Goal: Task Accomplishment & Management: Manage account settings

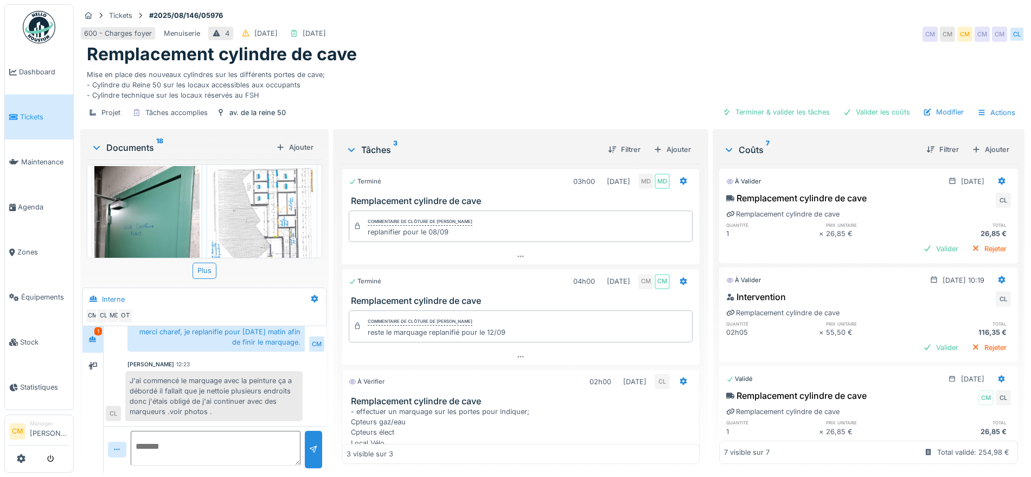
scroll to position [488, 0]
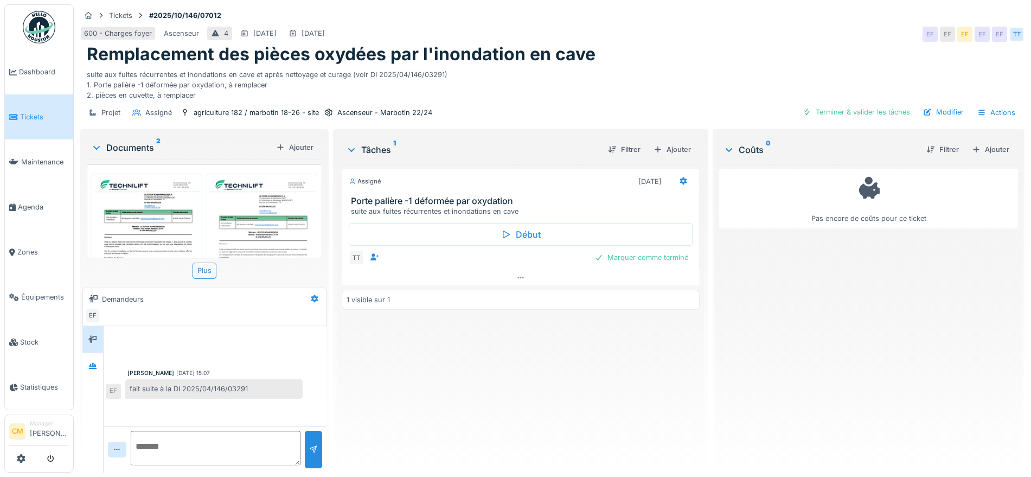
click at [249, 221] on img at bounding box center [261, 250] width 105 height 149
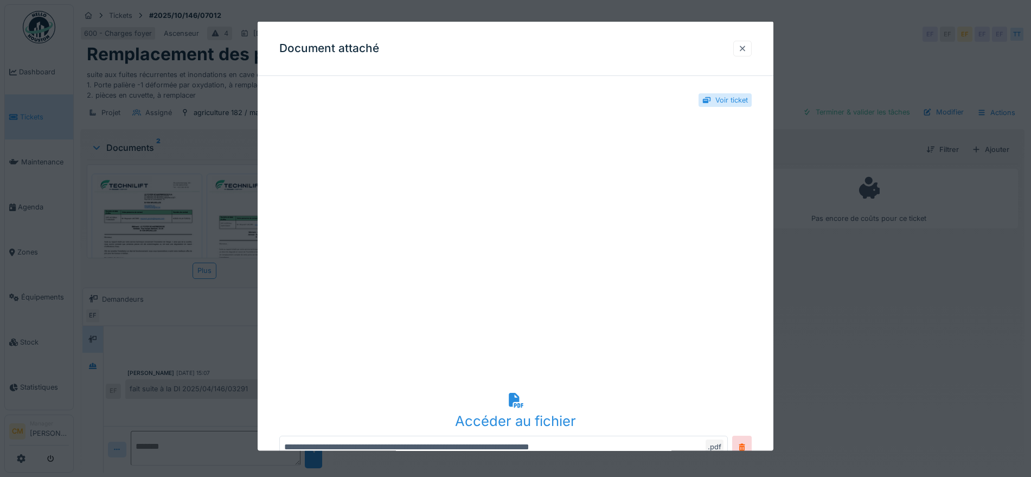
click at [746, 44] on div at bounding box center [742, 48] width 9 height 10
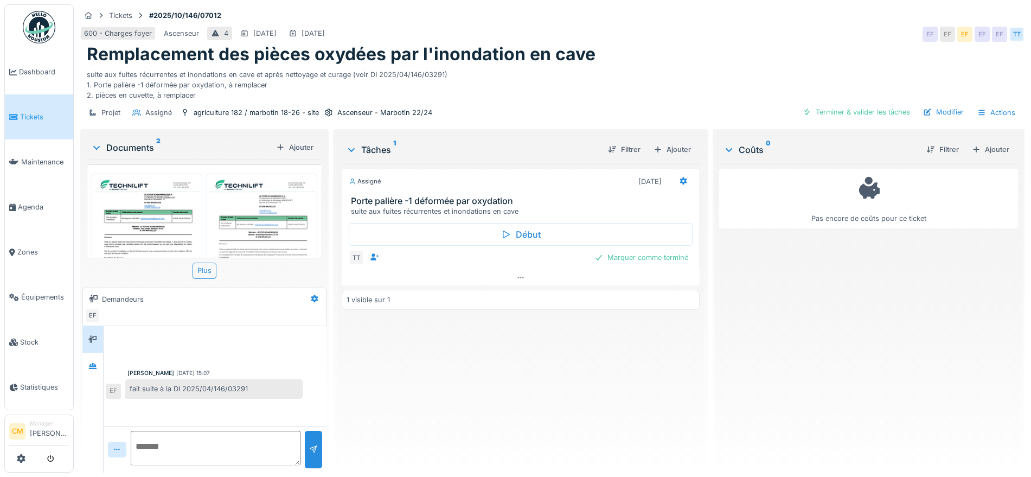
click at [171, 221] on img at bounding box center [146, 250] width 105 height 149
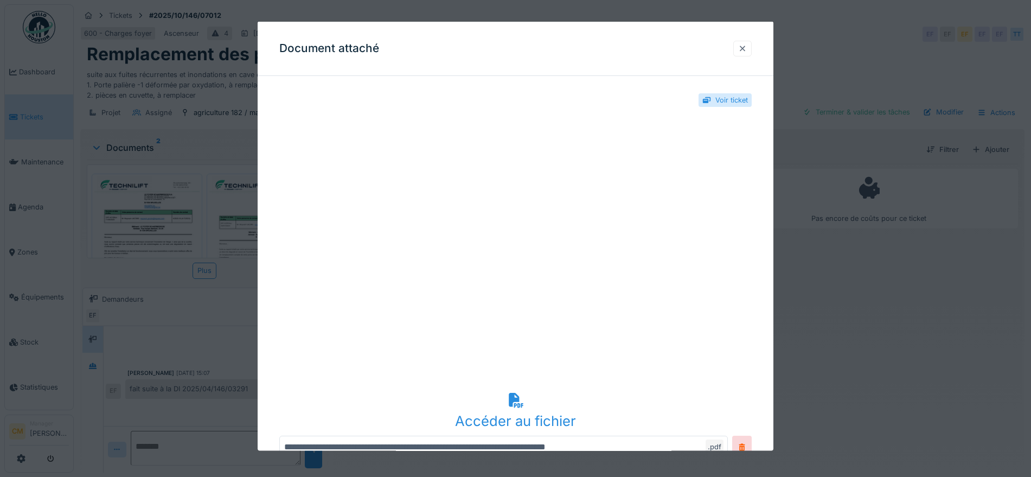
click at [745, 46] on div at bounding box center [742, 48] width 9 height 10
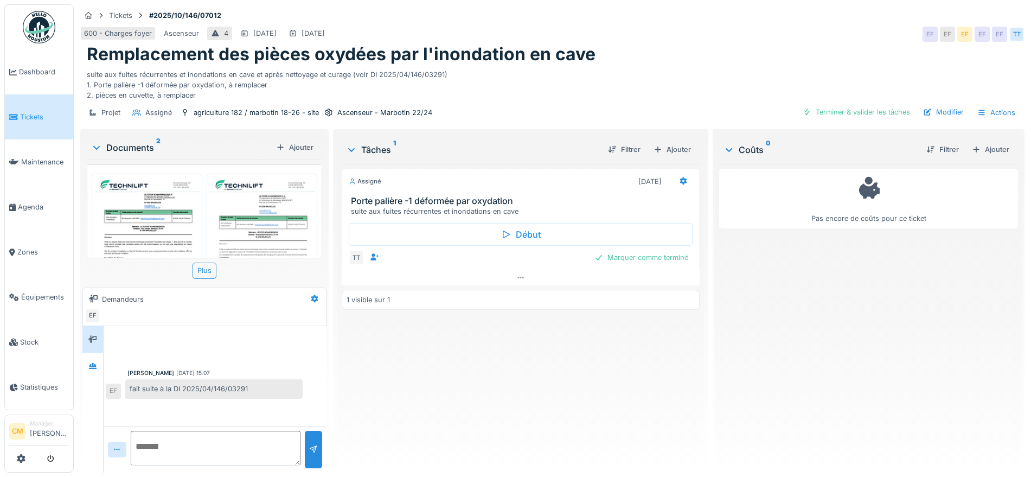
scroll to position [10, 0]
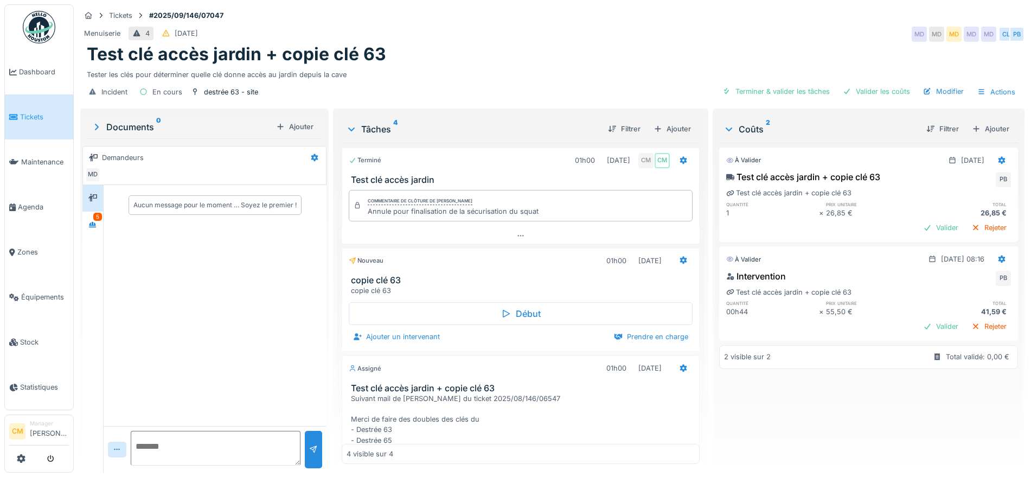
click at [40, 27] on img at bounding box center [39, 27] width 33 height 33
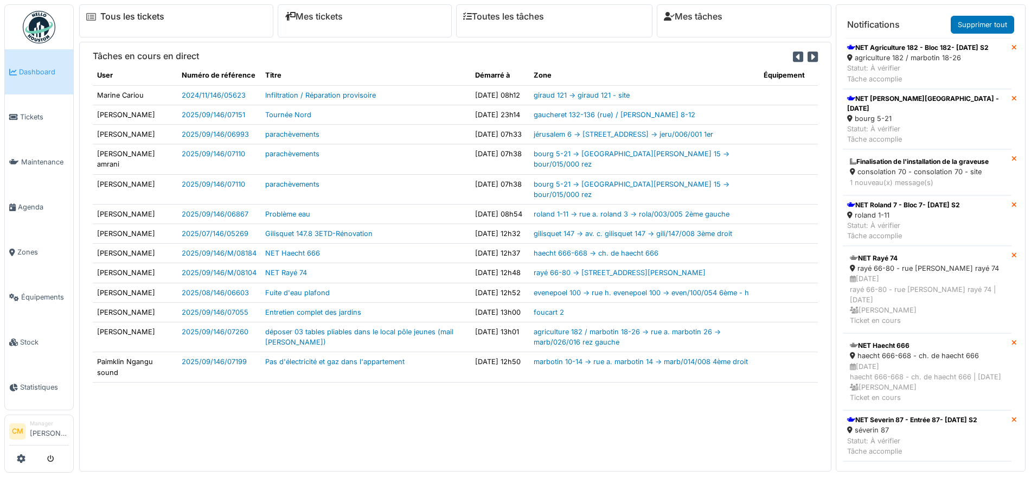
click at [125, 12] on link "Tous les tickets" at bounding box center [132, 16] width 64 height 10
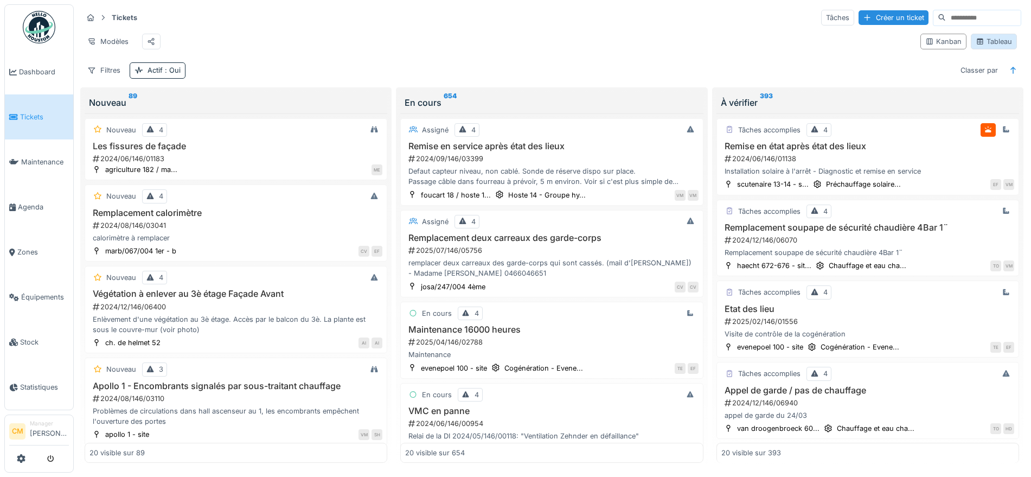
click at [992, 47] on div "Tableau" at bounding box center [993, 41] width 36 height 10
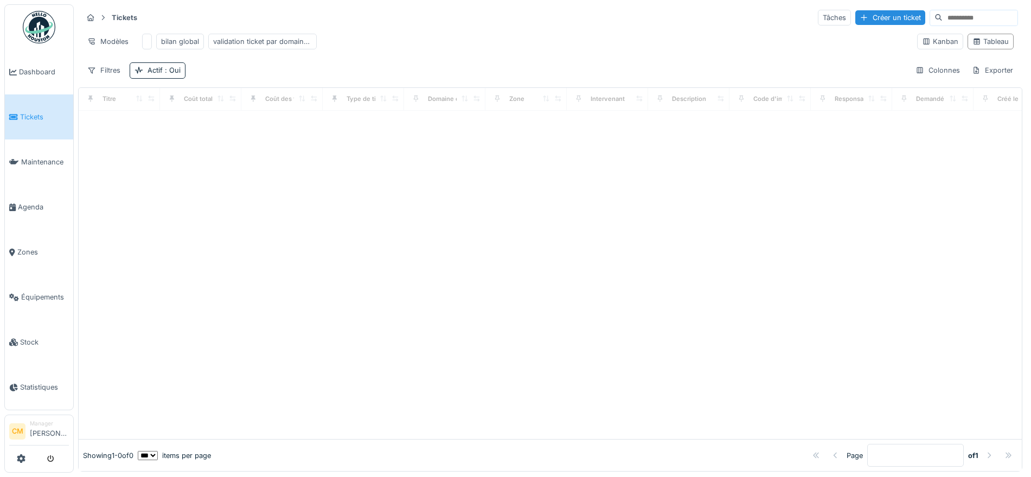
click at [158, 450] on select "** ** ** *** *** ***" at bounding box center [148, 454] width 20 height 9
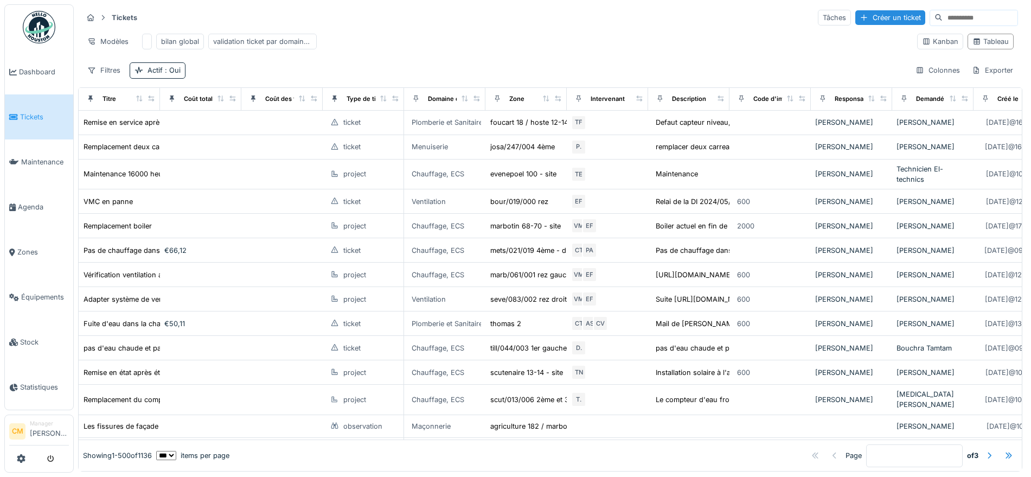
click at [176, 450] on select "** ** ** *** *** ***" at bounding box center [166, 454] width 20 height 9
click at [968, 78] on div "Exporter" at bounding box center [992, 70] width 51 height 16
click at [984, 107] on div "Export Excel" at bounding box center [979, 105] width 61 height 16
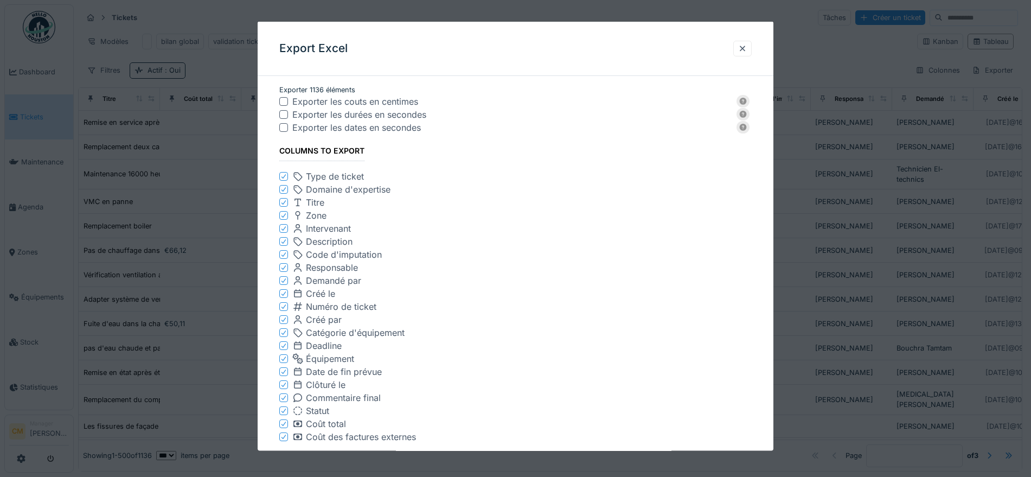
scroll to position [462, 0]
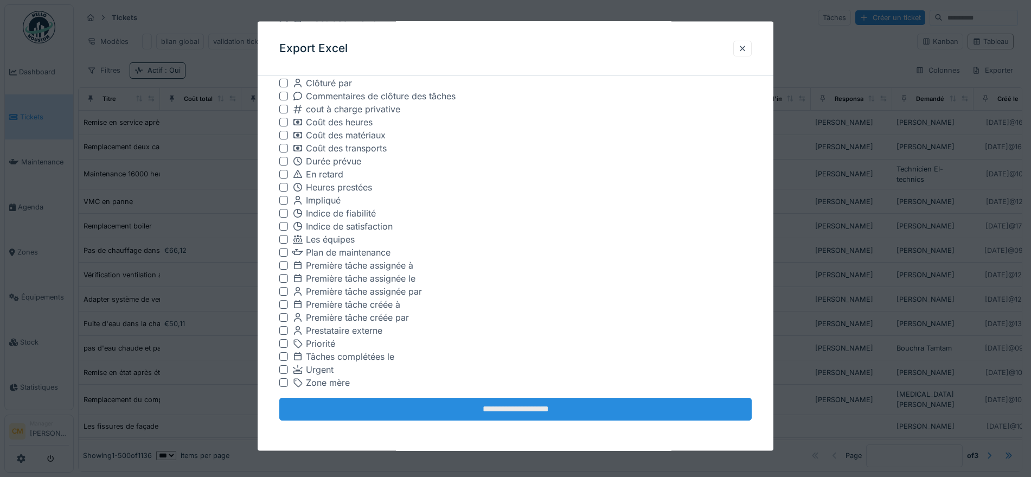
click at [542, 410] on input "**********" at bounding box center [515, 408] width 472 height 23
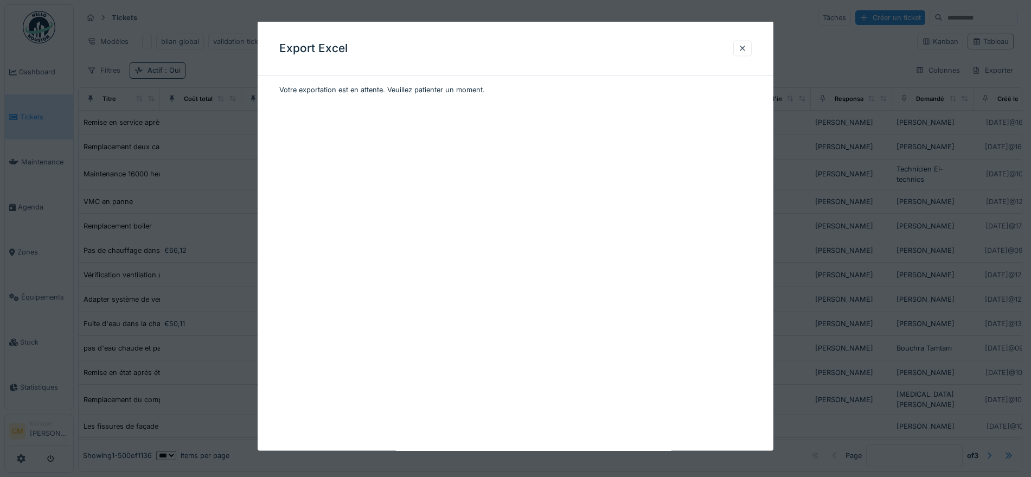
scroll to position [0, 0]
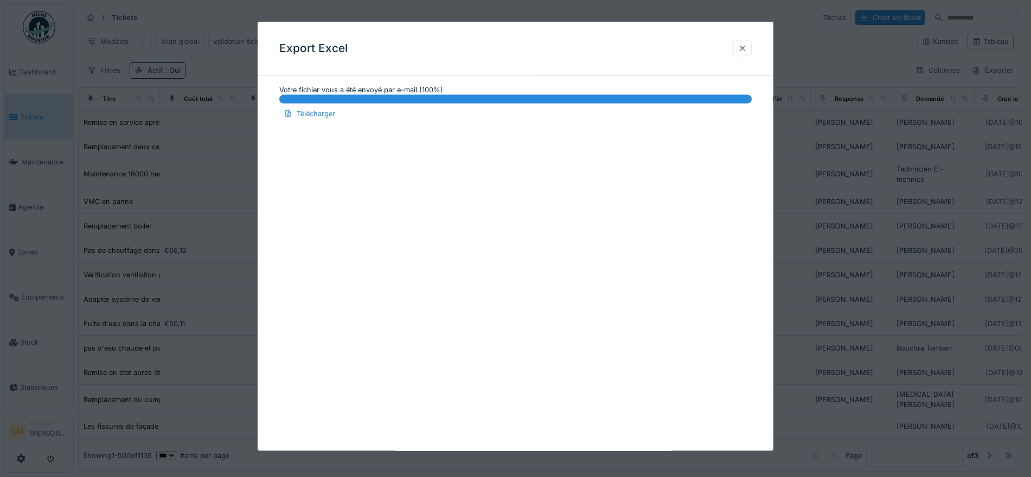
click at [746, 49] on div at bounding box center [742, 48] width 9 height 10
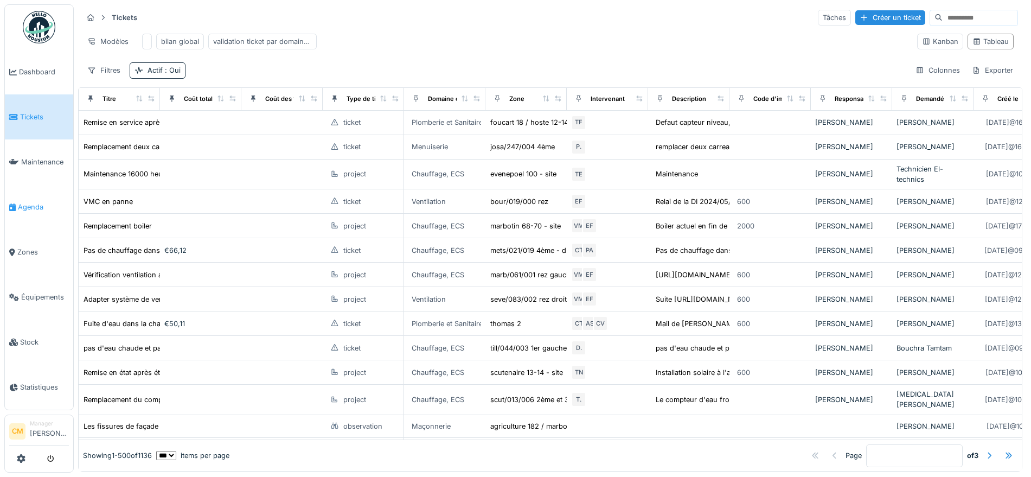
click at [35, 202] on span "Agenda" at bounding box center [43, 207] width 51 height 10
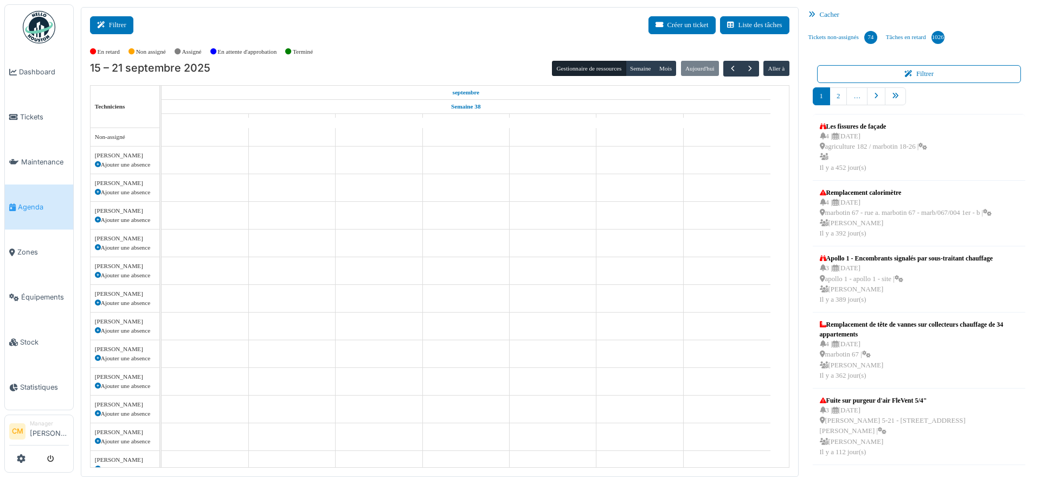
click at [122, 27] on button "Filtrer" at bounding box center [111, 25] width 43 height 18
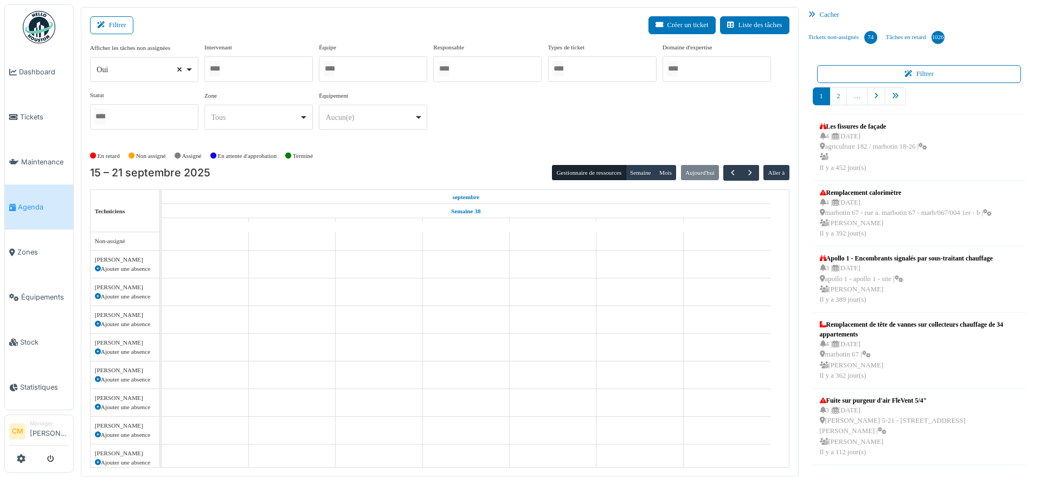
select select
click at [253, 74] on div at bounding box center [258, 68] width 108 height 25
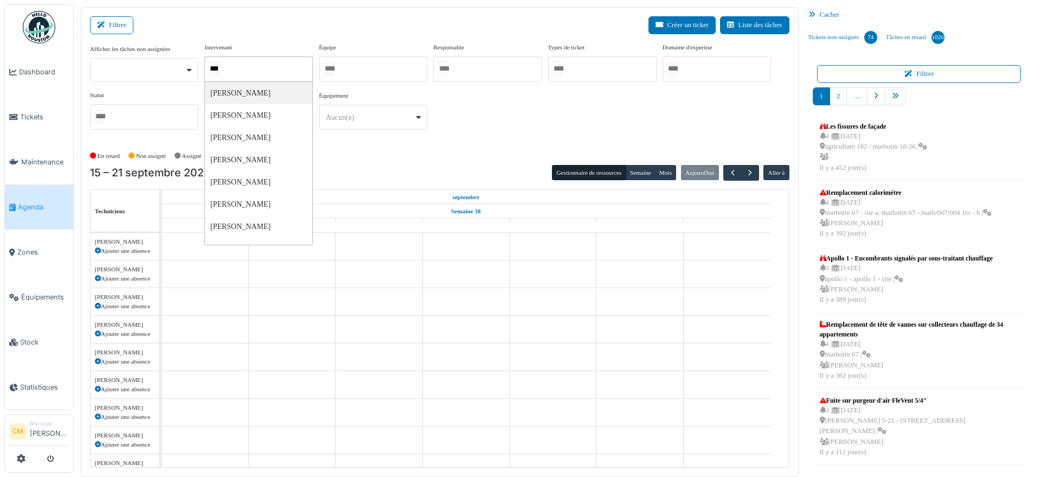
type input "****"
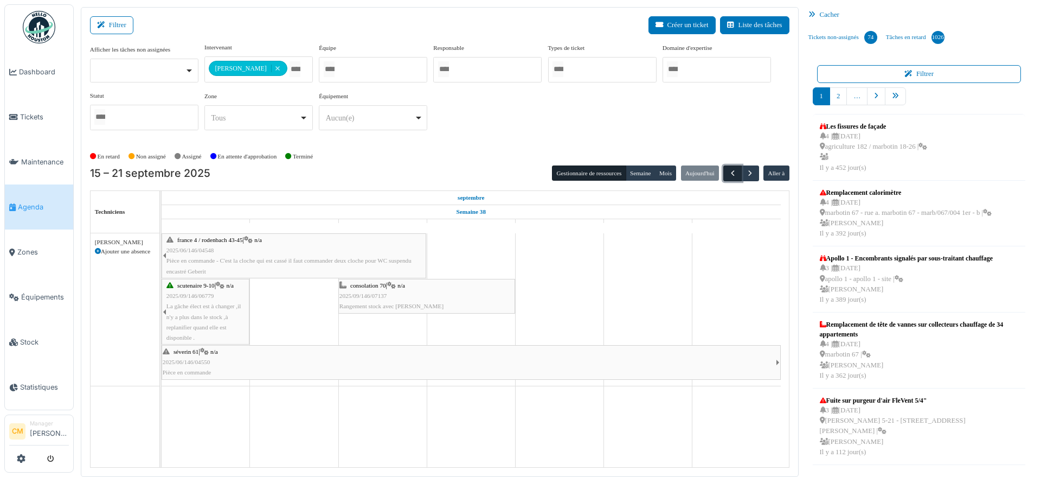
click at [728, 175] on span "button" at bounding box center [732, 173] width 9 height 9
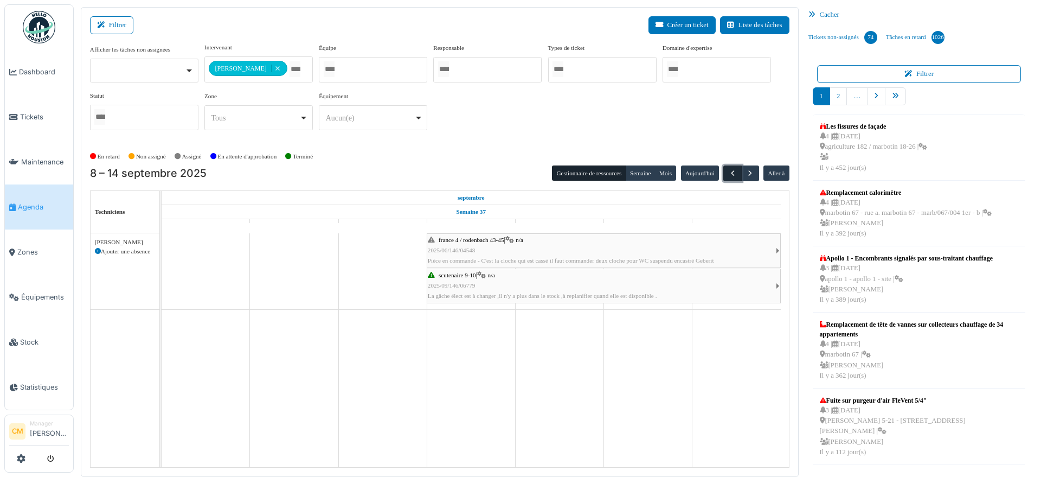
click at [728, 175] on span "button" at bounding box center [732, 173] width 9 height 9
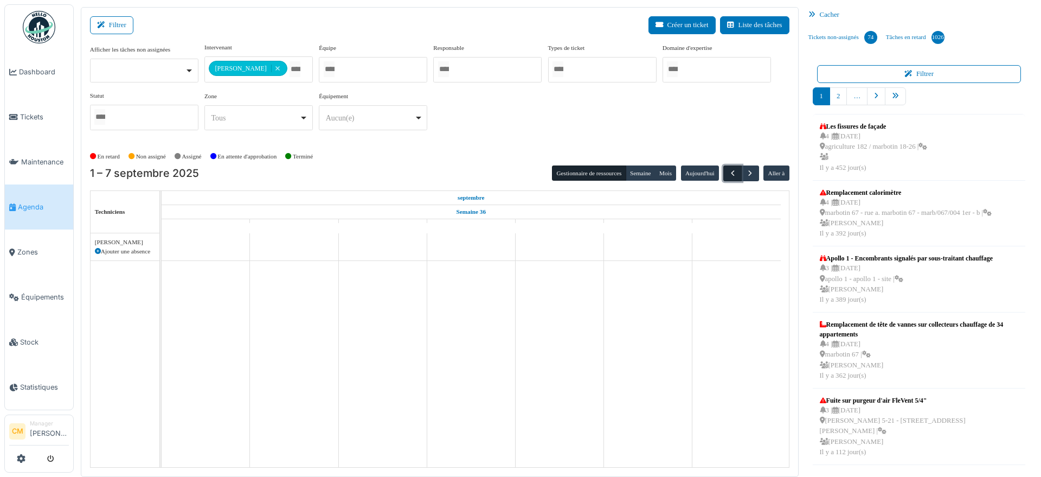
click at [728, 175] on span "button" at bounding box center [732, 173] width 9 height 9
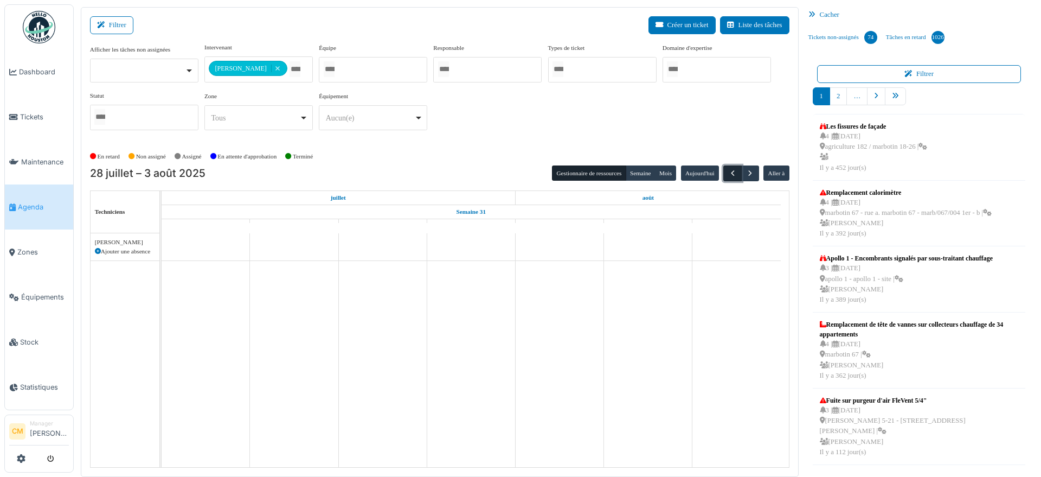
click at [728, 175] on span "button" at bounding box center [732, 173] width 9 height 9
click at [745, 174] on span "button" at bounding box center [749, 173] width 9 height 9
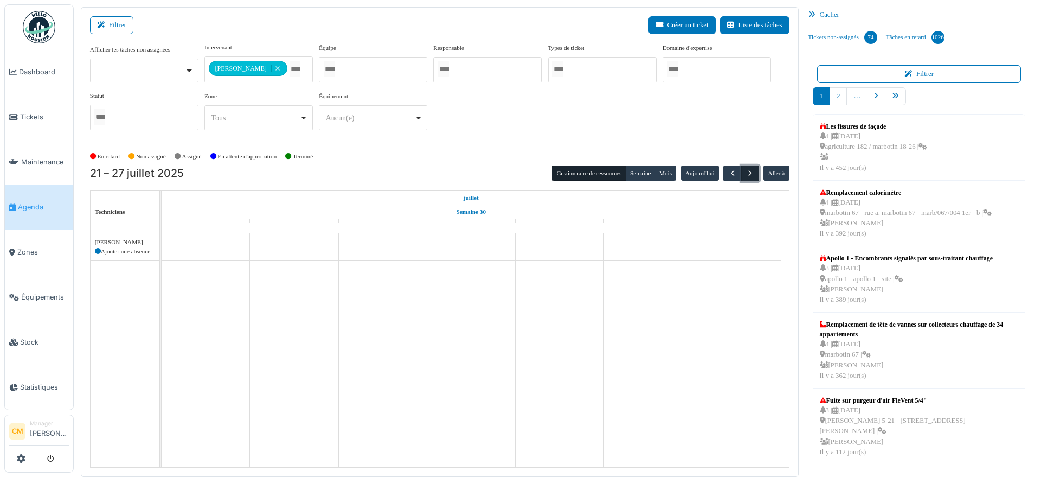
click at [745, 174] on span "button" at bounding box center [749, 173] width 9 height 9
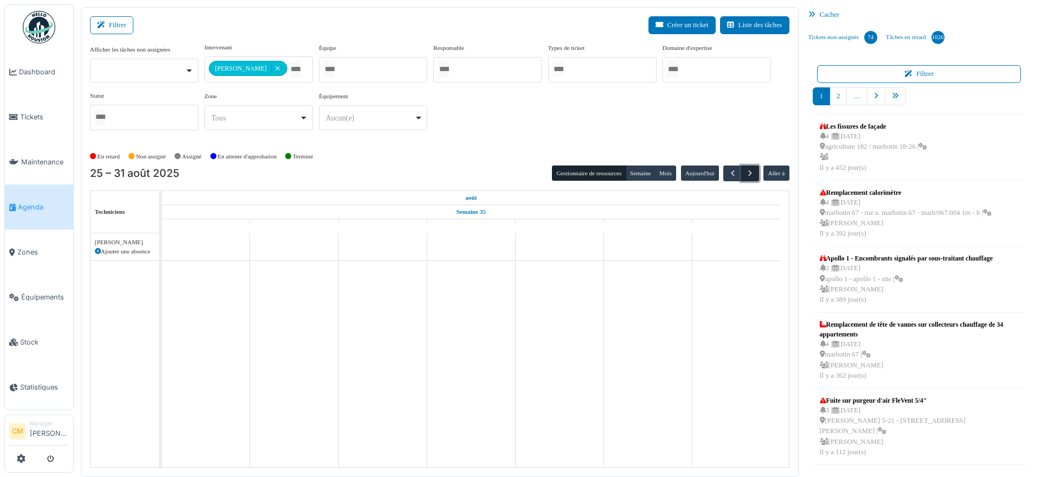
click at [745, 174] on span "button" at bounding box center [749, 173] width 9 height 9
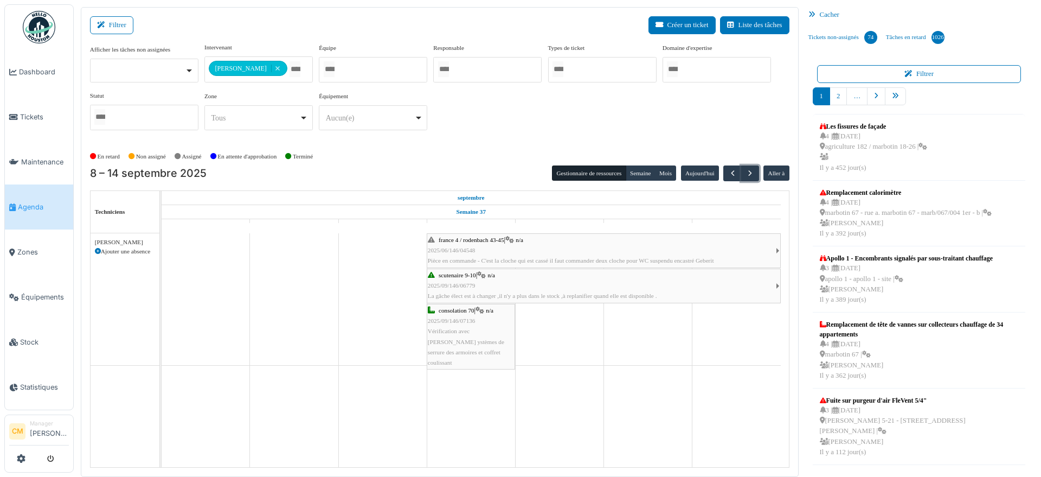
click at [469, 260] on span "Pièce en commande - C'est la cloche qui est cassé il faut commander deux cloche…" at bounding box center [571, 260] width 286 height 7
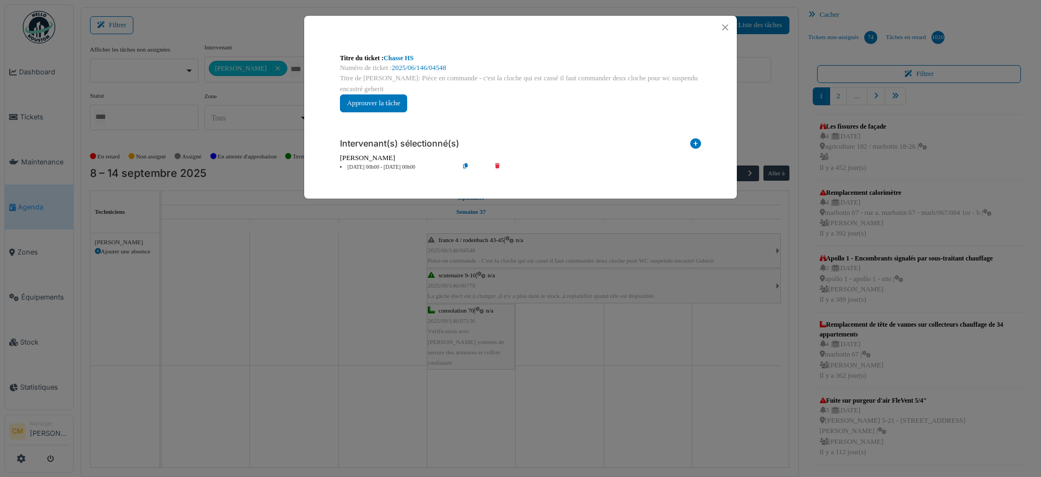
click at [455, 296] on div "Titre du ticket : Chasse HS Numéro de ticket : 2025/06/146/04548 Titre de la tâ…" at bounding box center [520, 238] width 1041 height 477
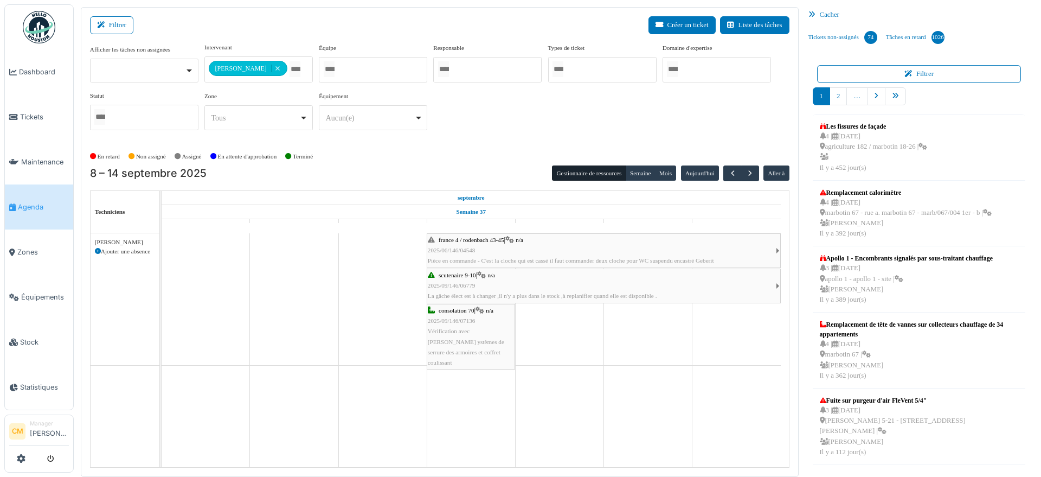
click at [456, 286] on span "2025/09/146/06779" at bounding box center [452, 285] width 48 height 7
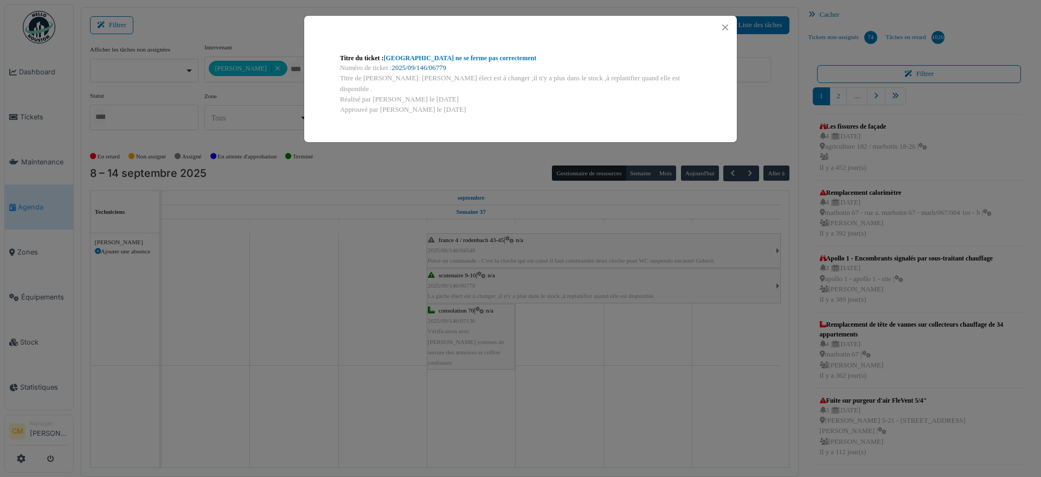
click at [426, 66] on link "2025/09/146/06779" at bounding box center [419, 68] width 54 height 8
click at [725, 28] on button "Close" at bounding box center [725, 27] width 15 height 15
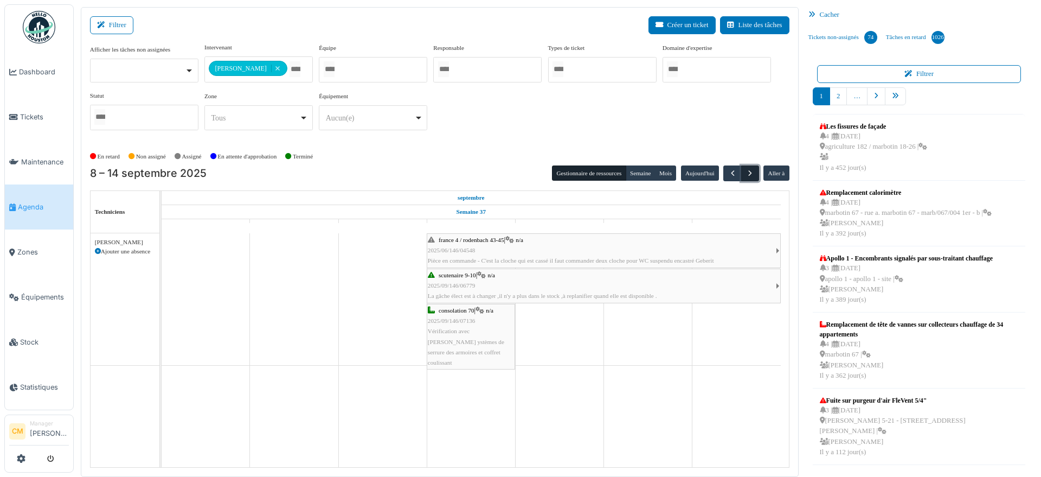
click at [745, 172] on span "button" at bounding box center [749, 173] width 9 height 9
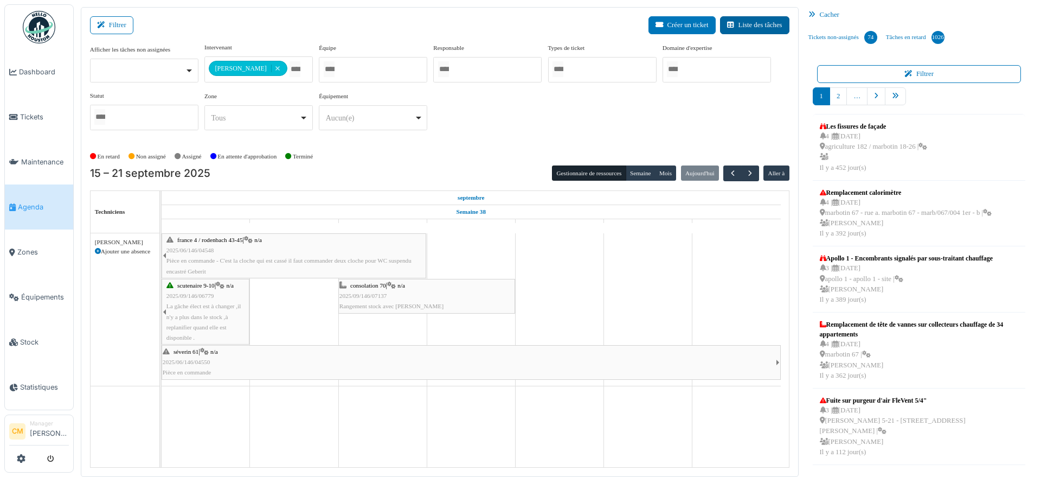
click at [745, 26] on button "Liste des tâches" at bounding box center [754, 25] width 69 height 18
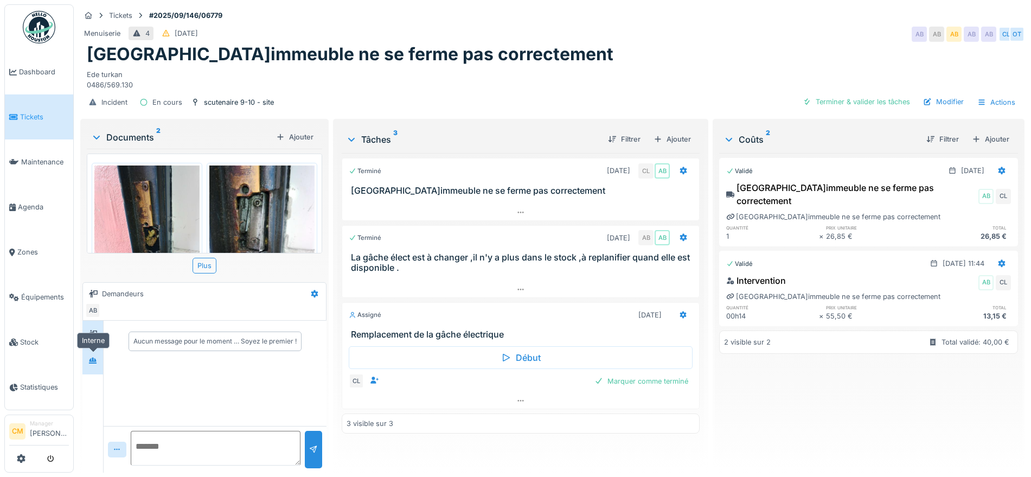
click at [94, 362] on icon at bounding box center [92, 360] width 9 height 7
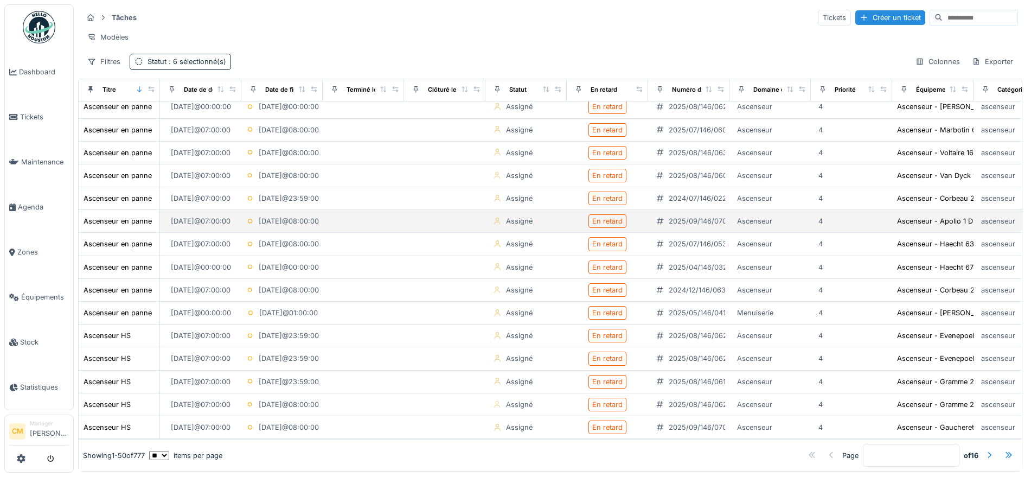
scroll to position [9, 0]
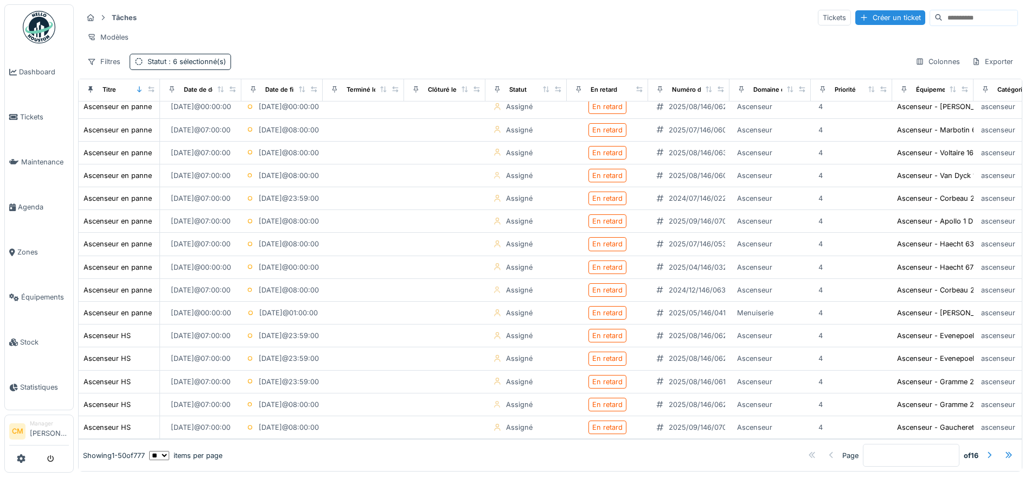
click at [169, 450] on select "** ** ** *** *** ***" at bounding box center [159, 454] width 20 height 9
select select "***"
click at [158, 450] on select "** ** ** *** *** ***" at bounding box center [159, 454] width 20 height 9
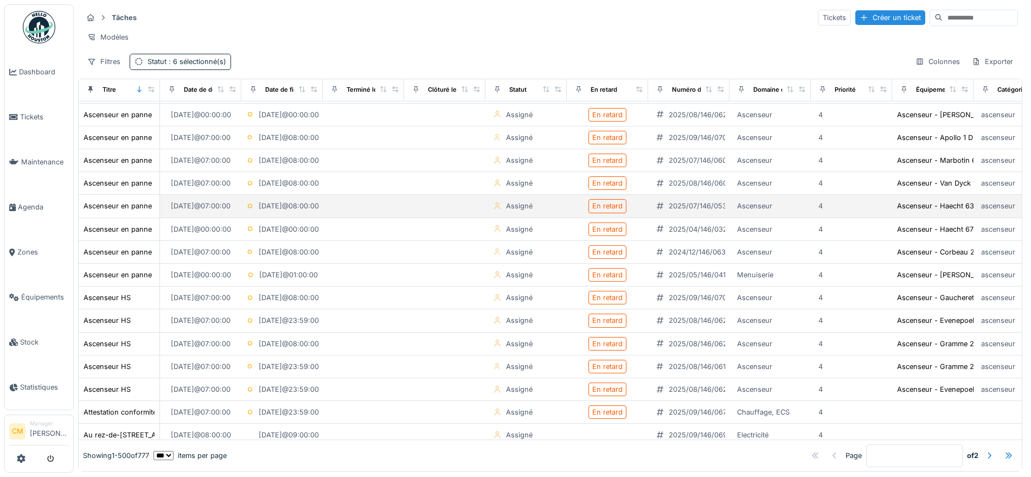
scroll to position [799, 0]
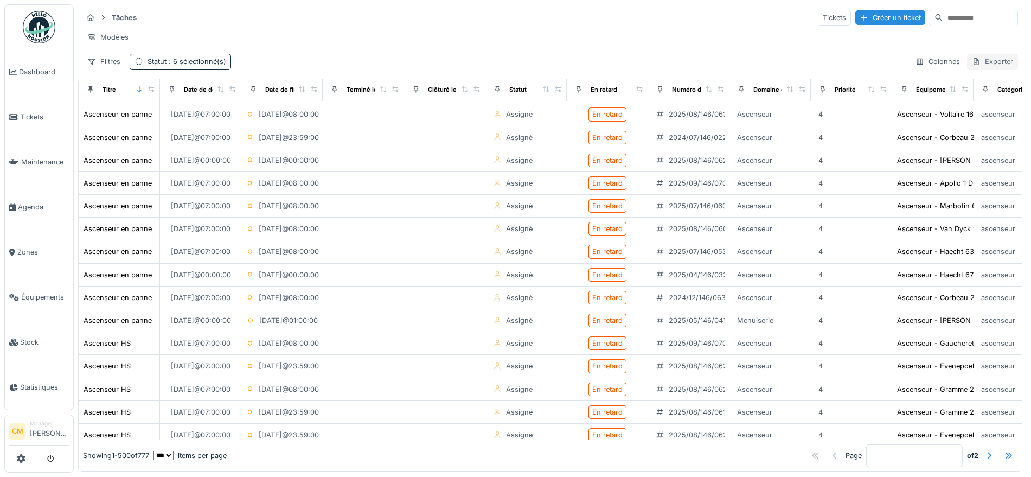
click at [969, 61] on div "Exporter" at bounding box center [992, 62] width 51 height 16
click at [968, 89] on div "Export Excel" at bounding box center [979, 96] width 61 height 16
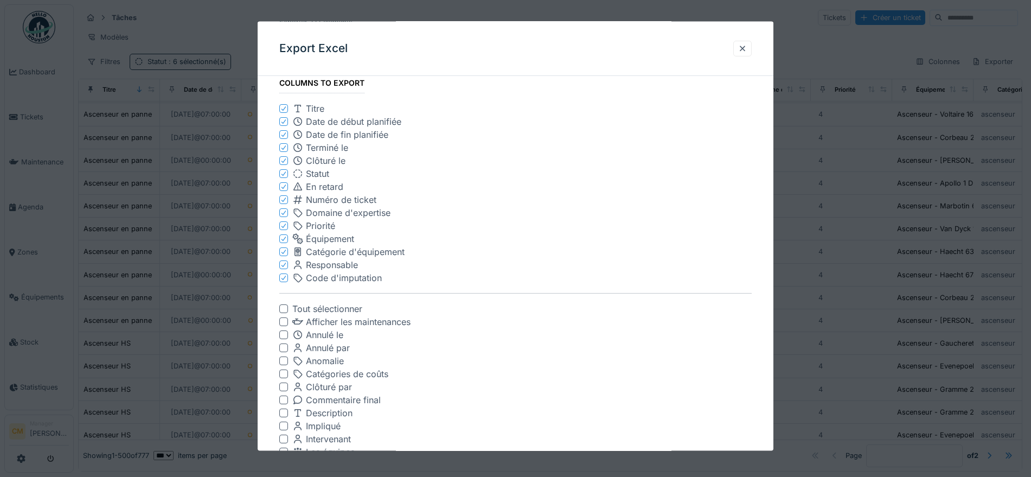
scroll to position [241, 0]
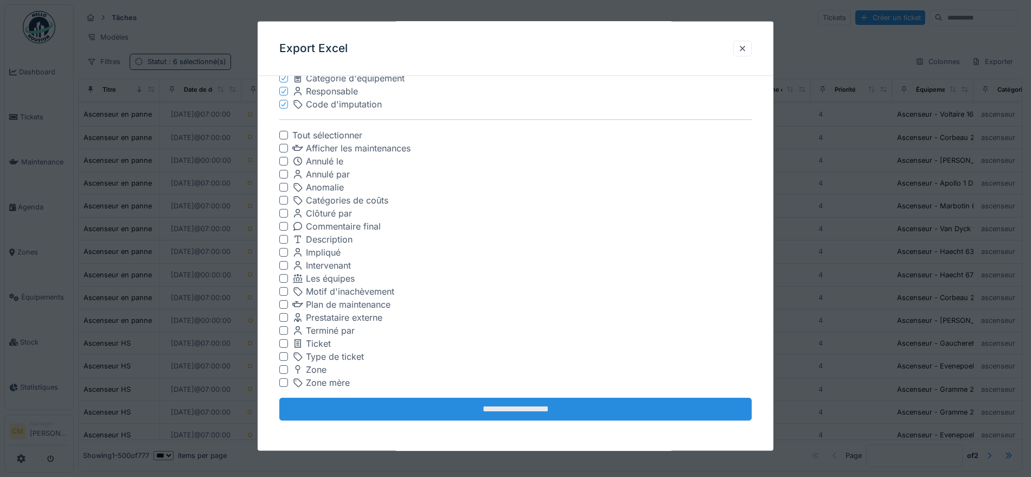
click at [473, 411] on input "**********" at bounding box center [515, 408] width 472 height 23
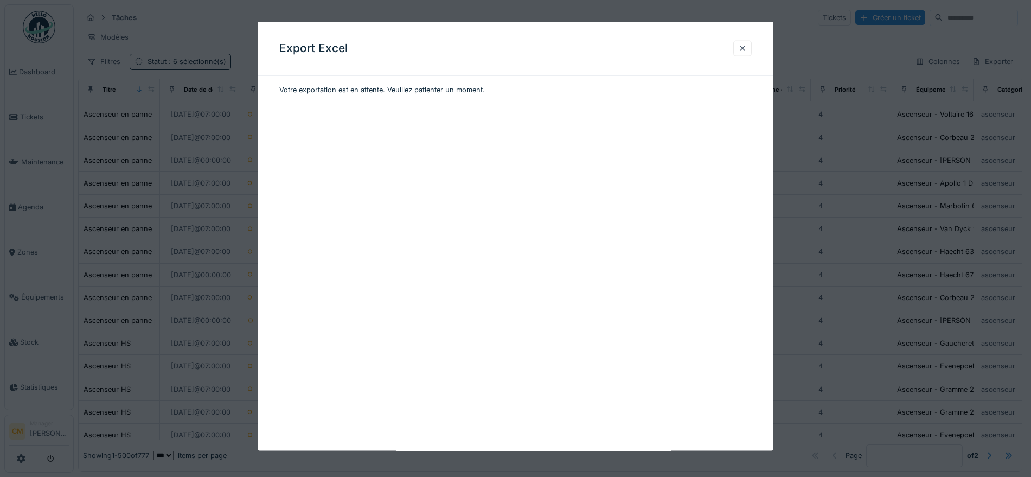
scroll to position [0, 0]
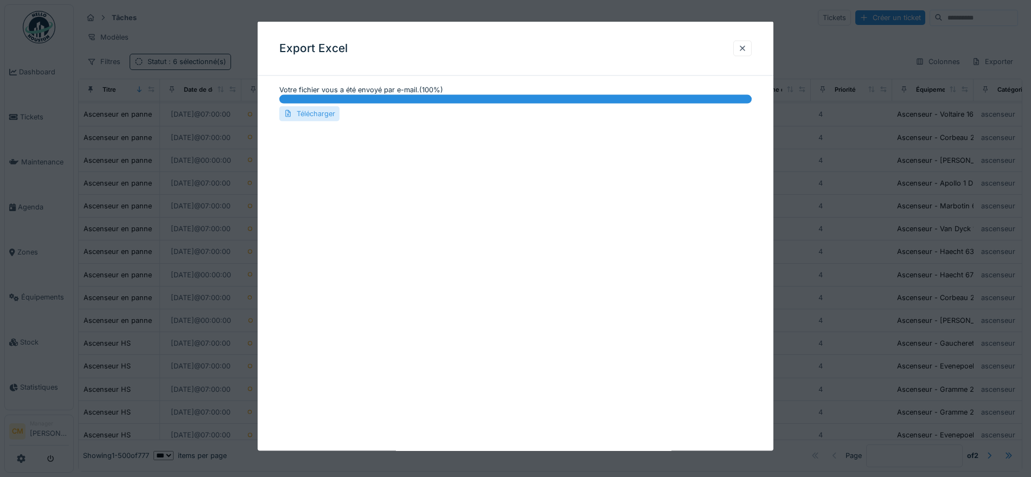
click at [312, 112] on div "Télécharger" at bounding box center [309, 113] width 60 height 15
click at [195, 350] on div at bounding box center [515, 238] width 1031 height 477
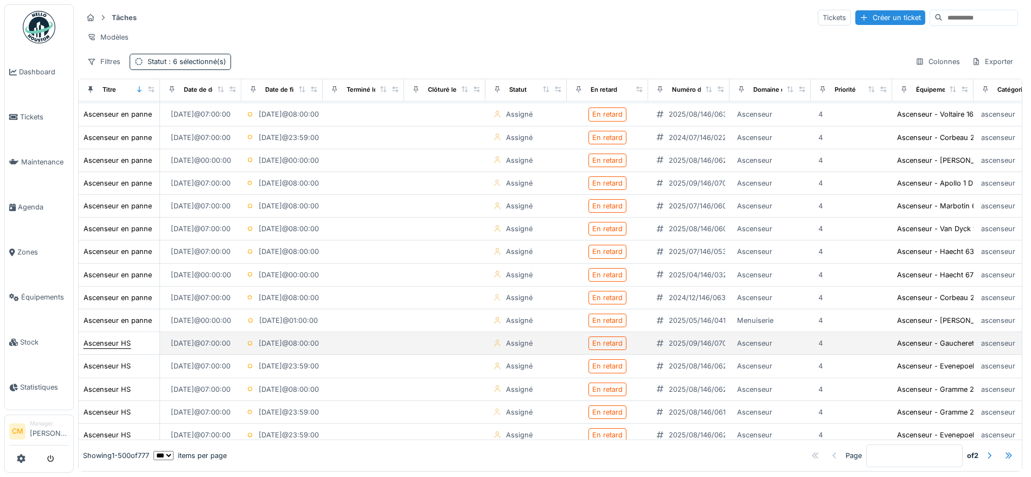
click at [118, 347] on div "Ascenseur HS" at bounding box center [106, 343] width 47 height 10
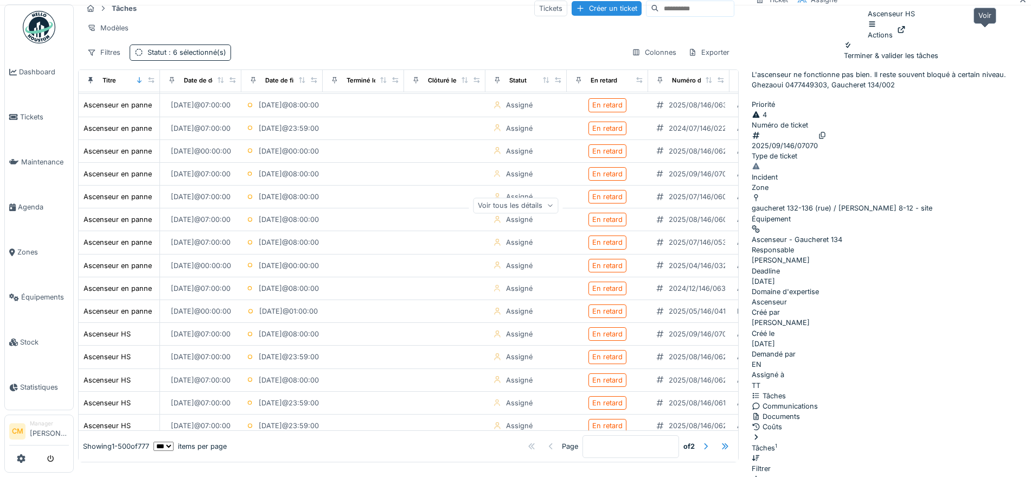
click at [905, 31] on icon at bounding box center [901, 29] width 9 height 7
click at [1018, 3] on icon at bounding box center [1022, -1] width 9 height 7
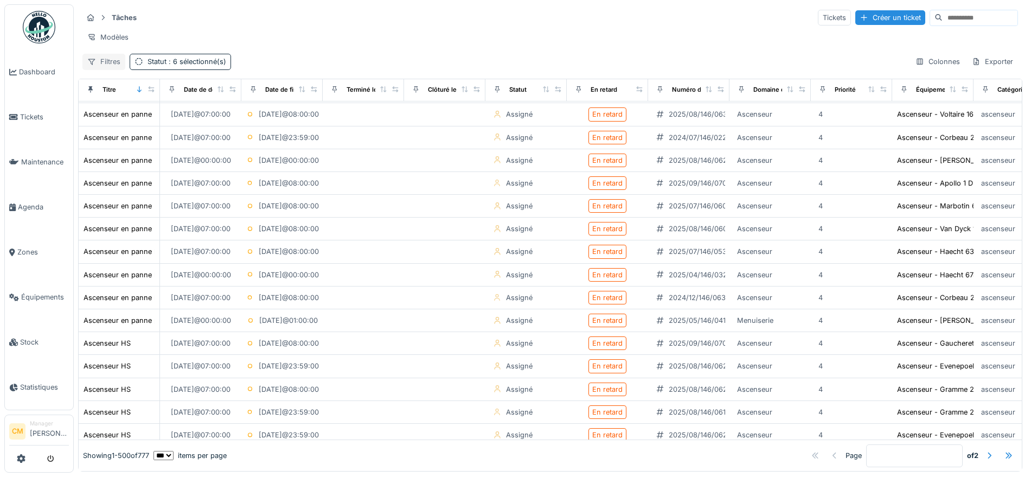
click at [105, 60] on div "Filtres" at bounding box center [103, 62] width 43 height 16
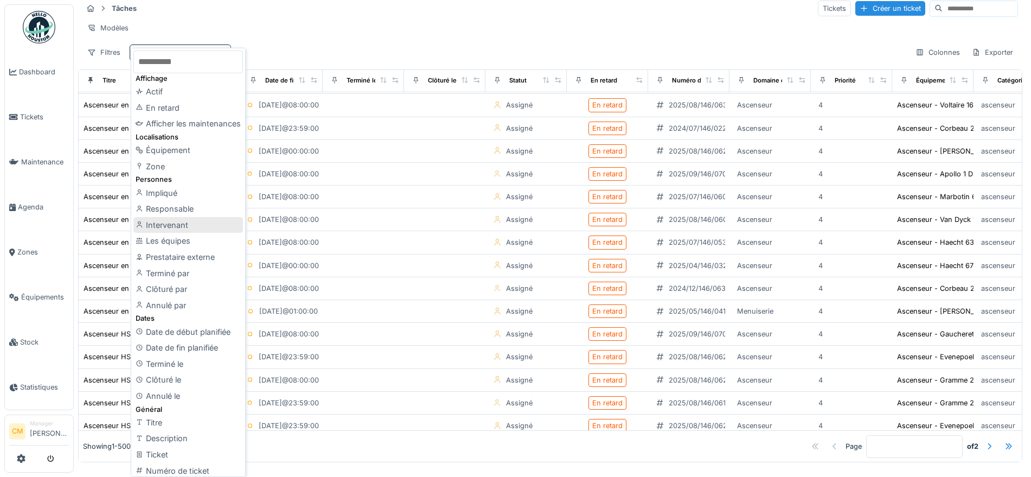
click at [163, 233] on div "Intervenant" at bounding box center [188, 225] width 110 height 16
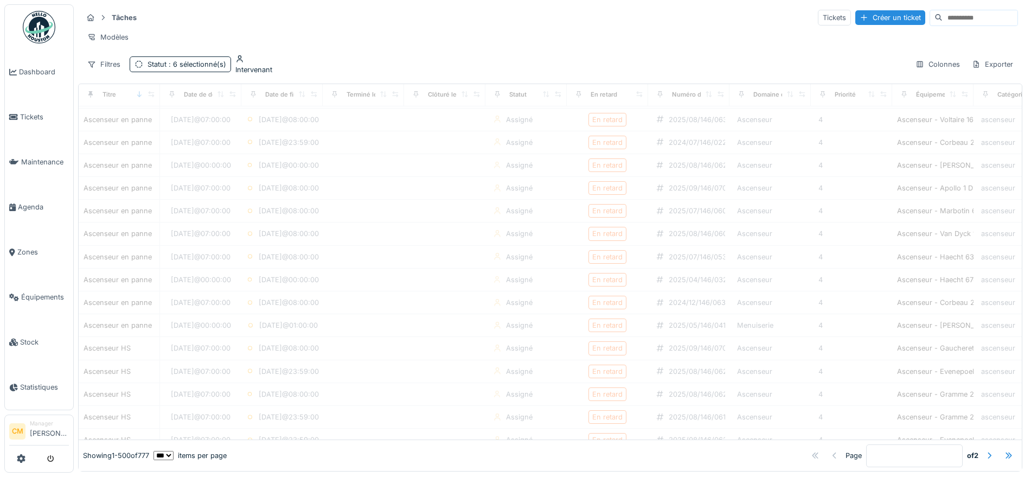
click at [254, 65] on div "Intervenant" at bounding box center [253, 70] width 37 height 10
click at [303, 128] on div "Intervenant" at bounding box center [292, 133] width 104 height 10
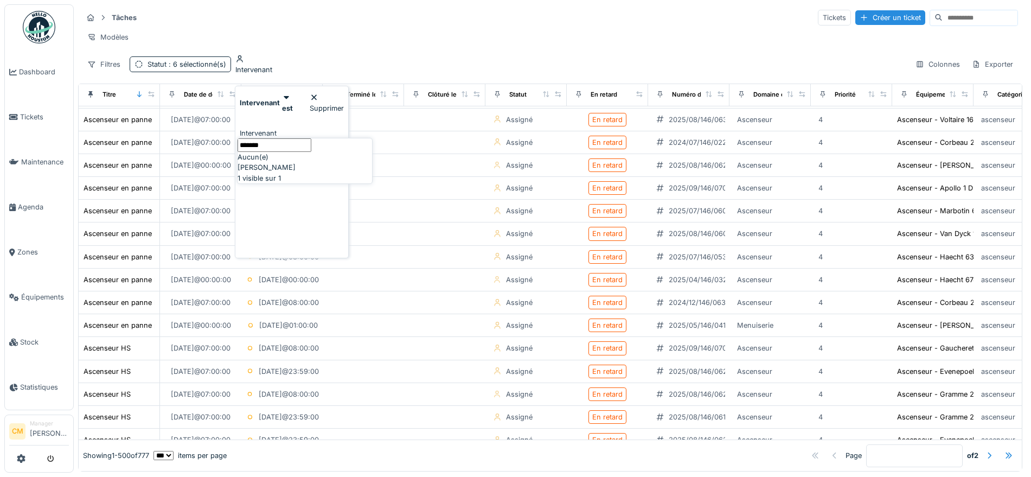
type input "*******"
click at [267, 172] on span "Omar Tribeche" at bounding box center [266, 167] width 58 height 10
type input "****"
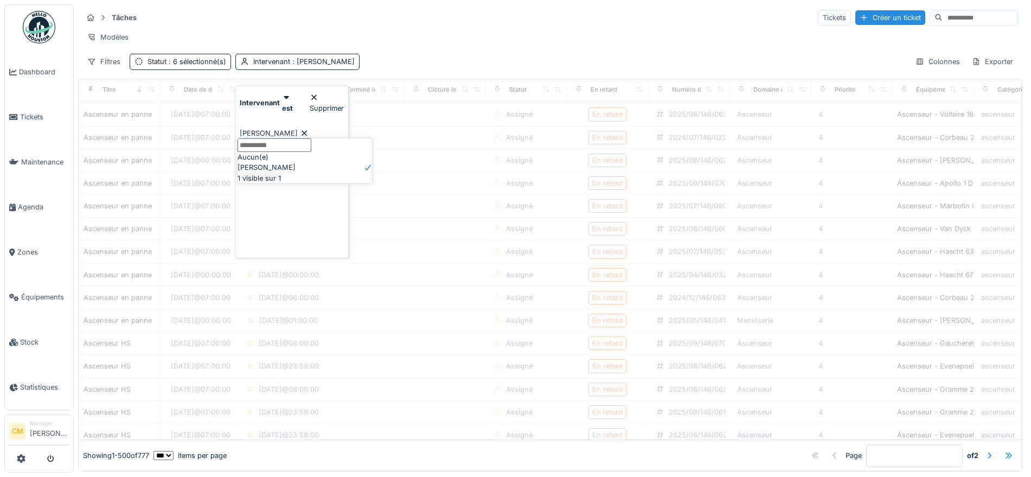
click at [429, 42] on div "Modèles" at bounding box center [549, 37] width 935 height 16
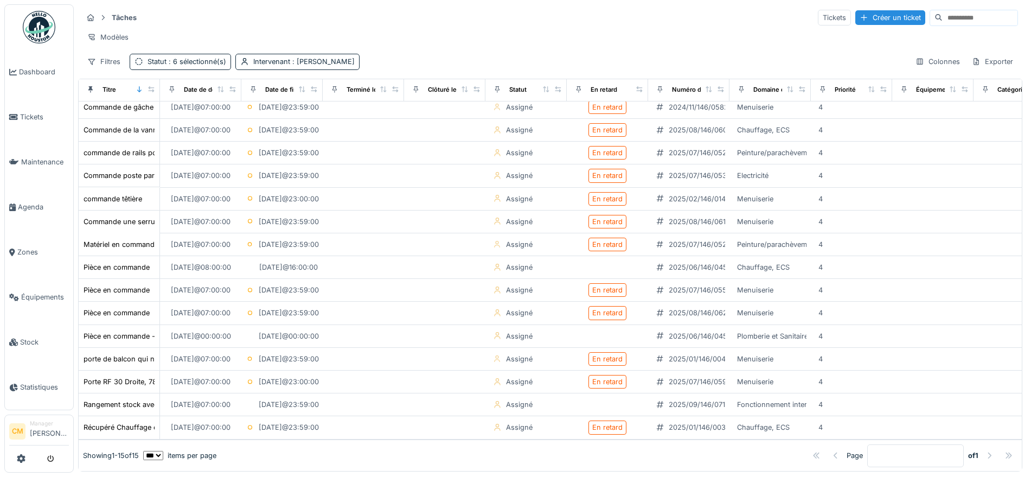
scroll to position [87, 0]
click at [163, 67] on div "Statut : 6 sélectionné(s)" at bounding box center [186, 61] width 79 height 10
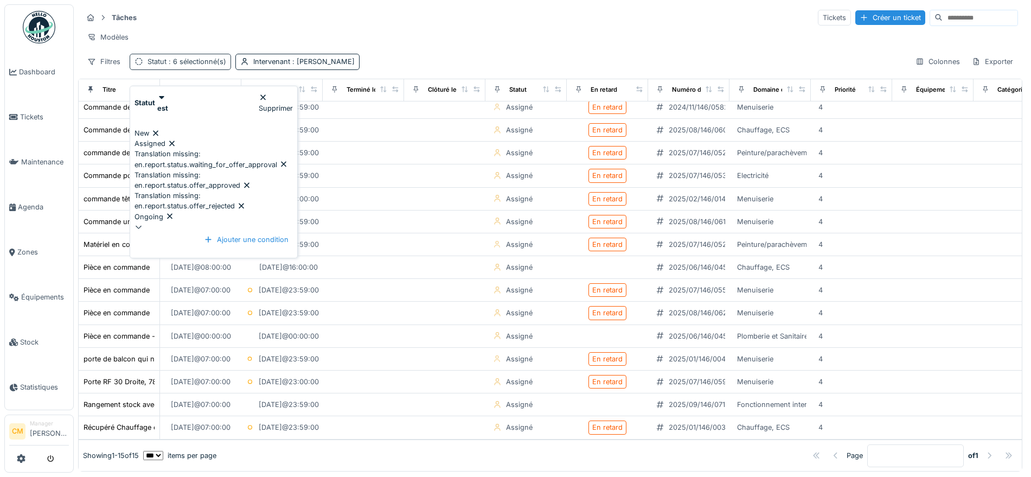
click at [163, 67] on div "Statut : 6 sélectionné(s)" at bounding box center [186, 61] width 79 height 10
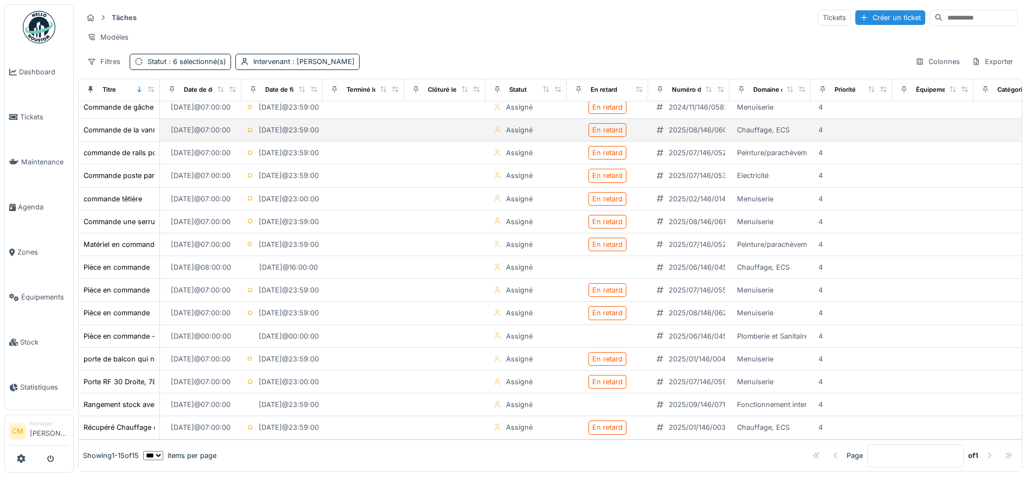
scroll to position [0, 0]
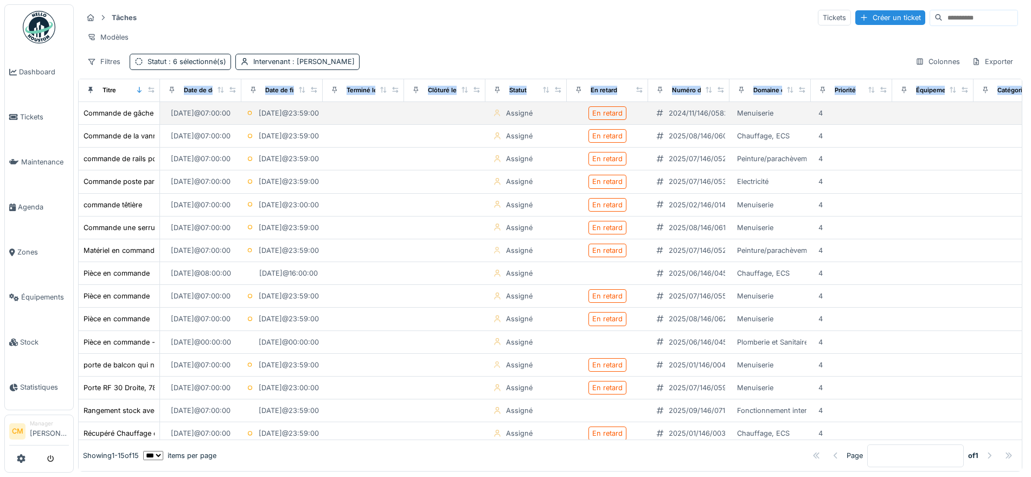
drag, startPoint x: 159, startPoint y: 107, endPoint x: 218, endPoint y: 113, distance: 59.9
click at [218, 113] on table "Titre Date de début planifiée Date de fin planifiée Terminé le Clôturé le Statu…" at bounding box center [648, 262] width 1138 height 366
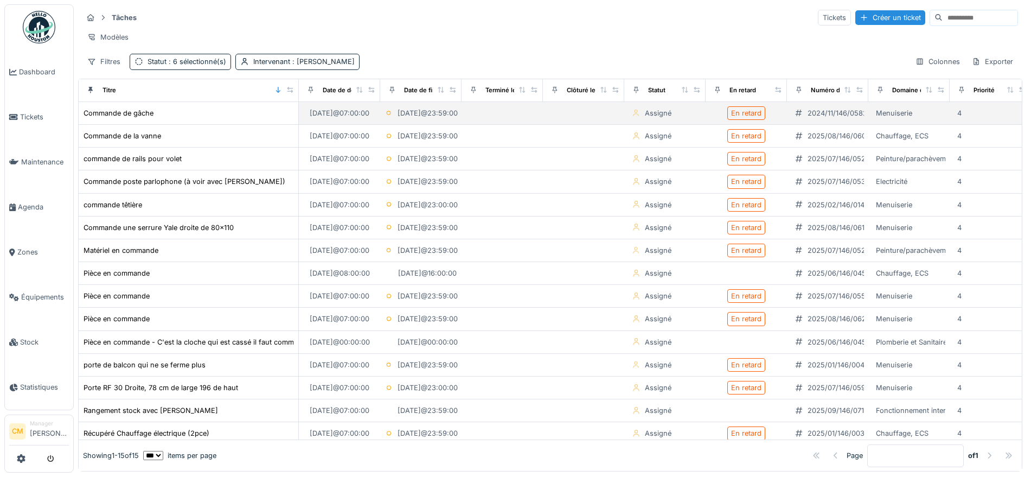
drag, startPoint x: 150, startPoint y: 97, endPoint x: 288, endPoint y: 112, distance: 139.1
click at [288, 112] on table "Titre Date de début planifiée Date de fin planifiée Terminé le Clôturé le Statu…" at bounding box center [717, 262] width 1277 height 366
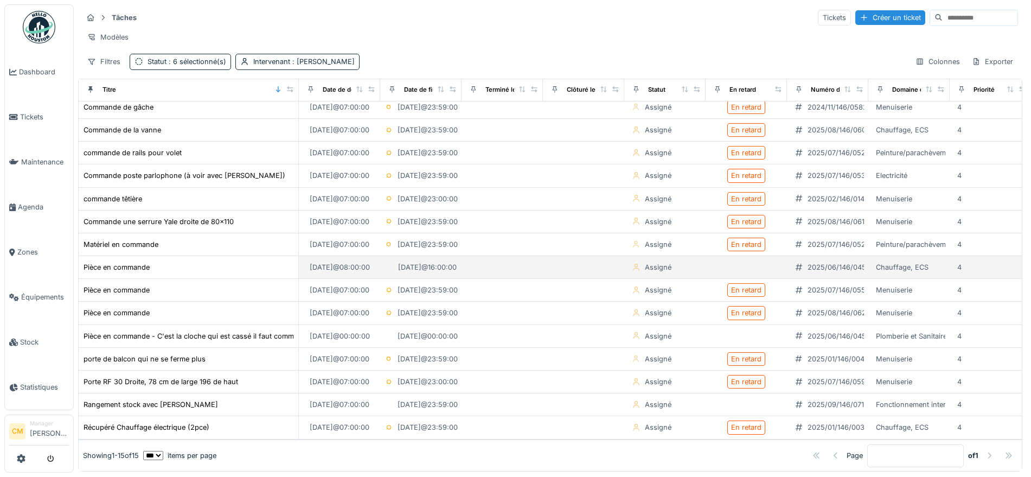
scroll to position [87, 0]
click at [124, 262] on div "Pièce en commande" at bounding box center [116, 267] width 66 height 10
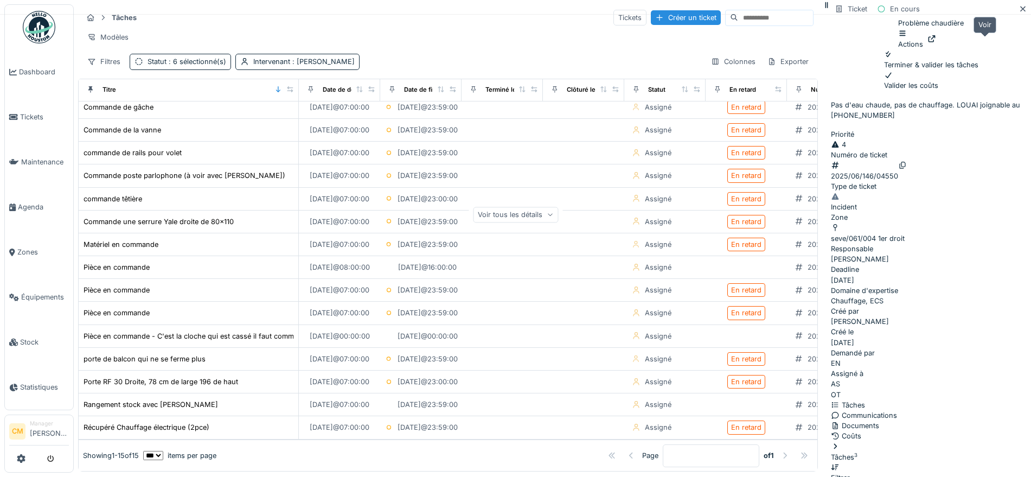
click at [936, 42] on icon at bounding box center [931, 38] width 9 height 7
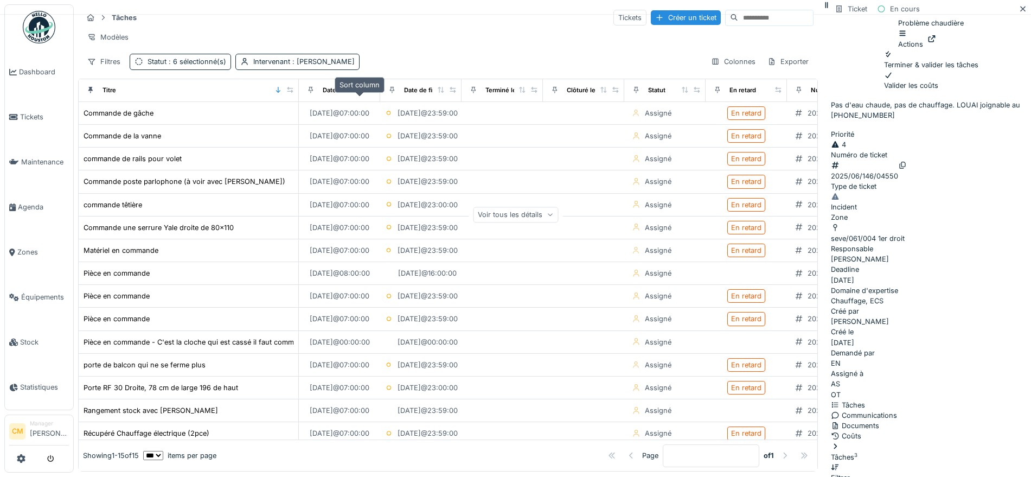
click at [358, 93] on icon at bounding box center [359, 90] width 6 height 6
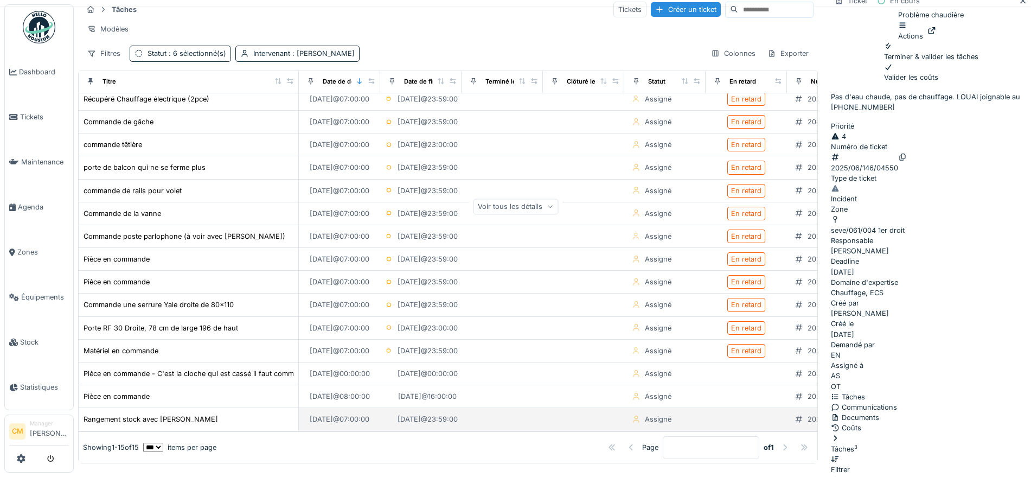
scroll to position [10, 0]
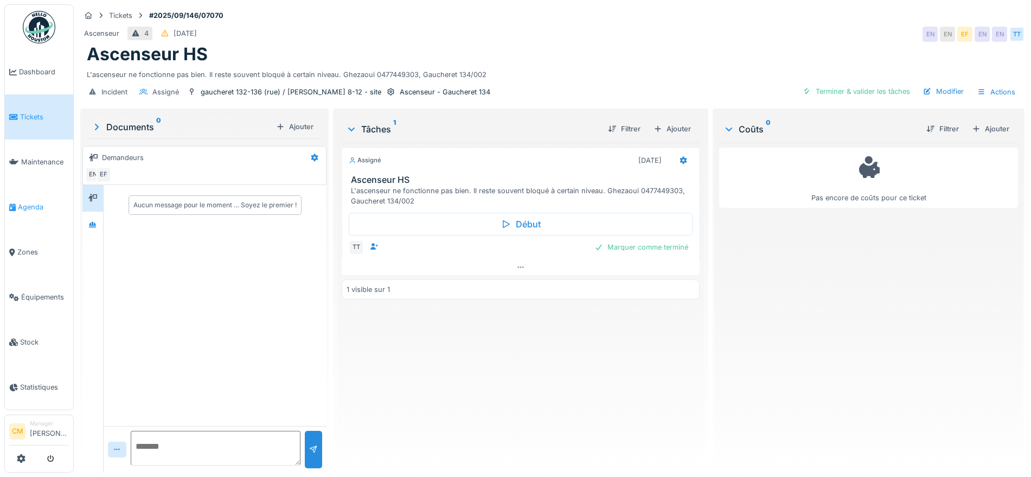
click at [27, 202] on span "Agenda" at bounding box center [43, 207] width 51 height 10
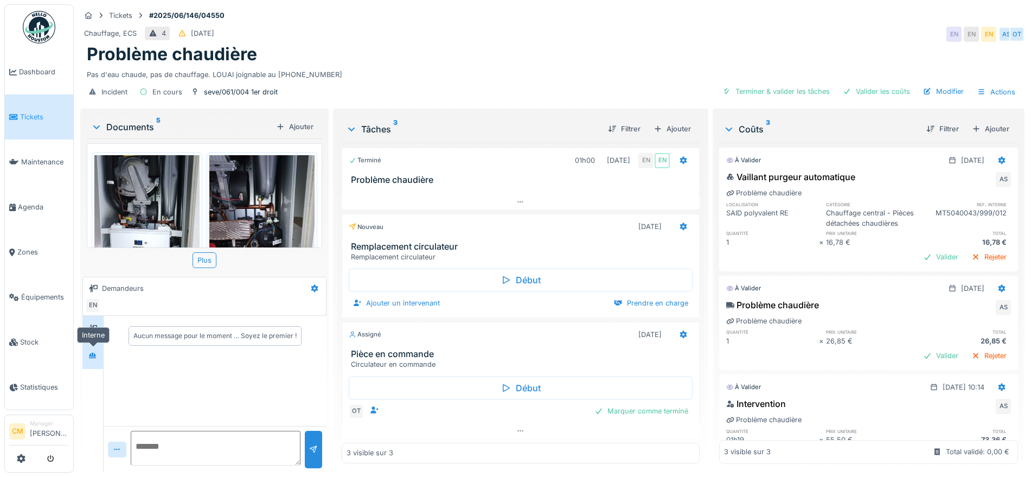
click at [91, 356] on icon at bounding box center [92, 355] width 9 height 7
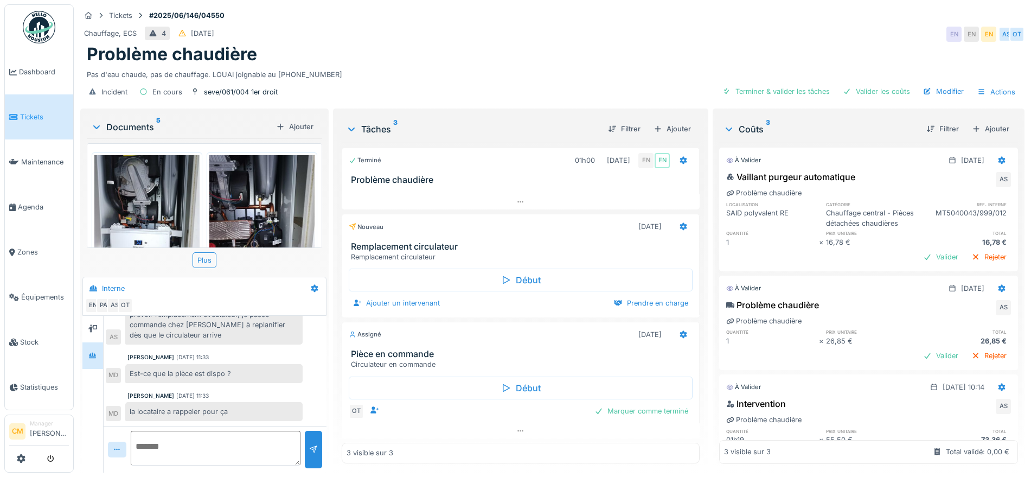
click at [417, 364] on div "Circulateur en commande" at bounding box center [523, 364] width 344 height 10
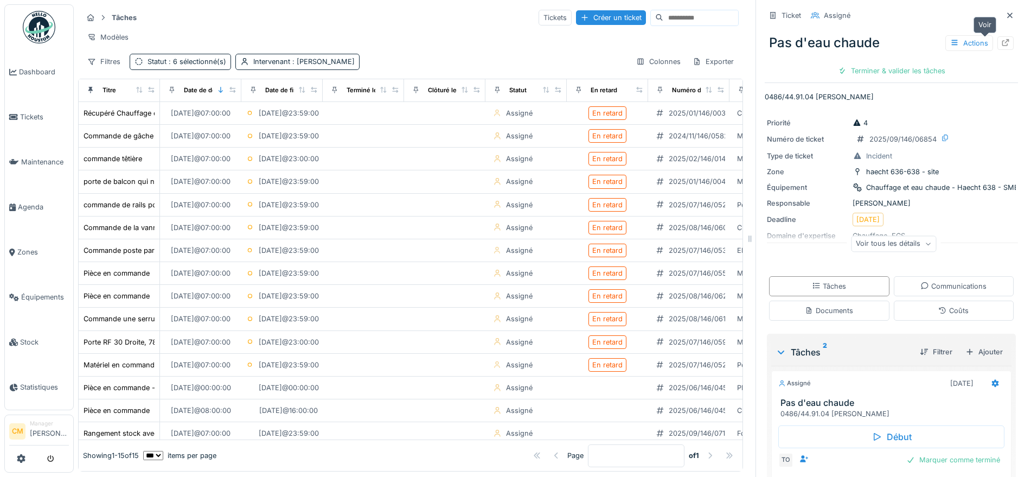
click at [1001, 42] on icon at bounding box center [1005, 42] width 9 height 7
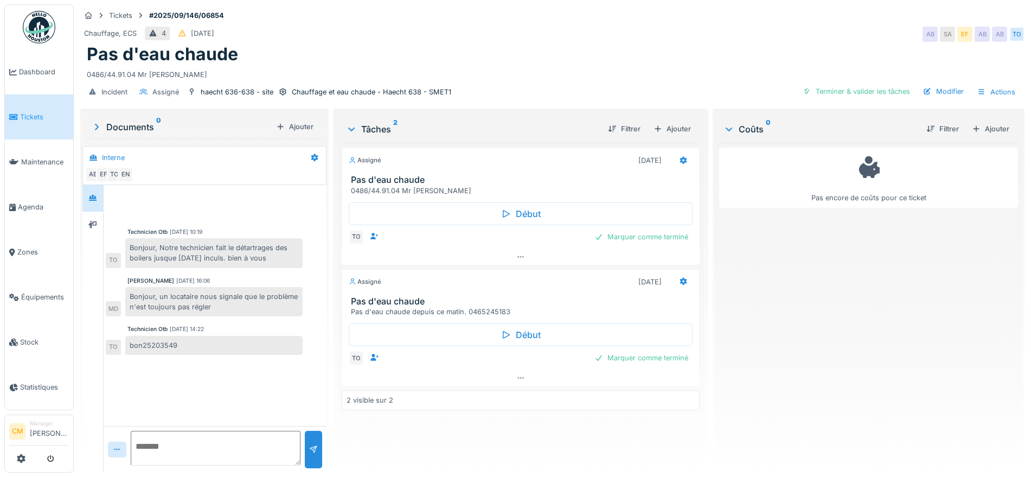
click at [165, 347] on div "bon25203549" at bounding box center [213, 345] width 177 height 19
click at [180, 343] on div "bon25203549" at bounding box center [213, 345] width 177 height 19
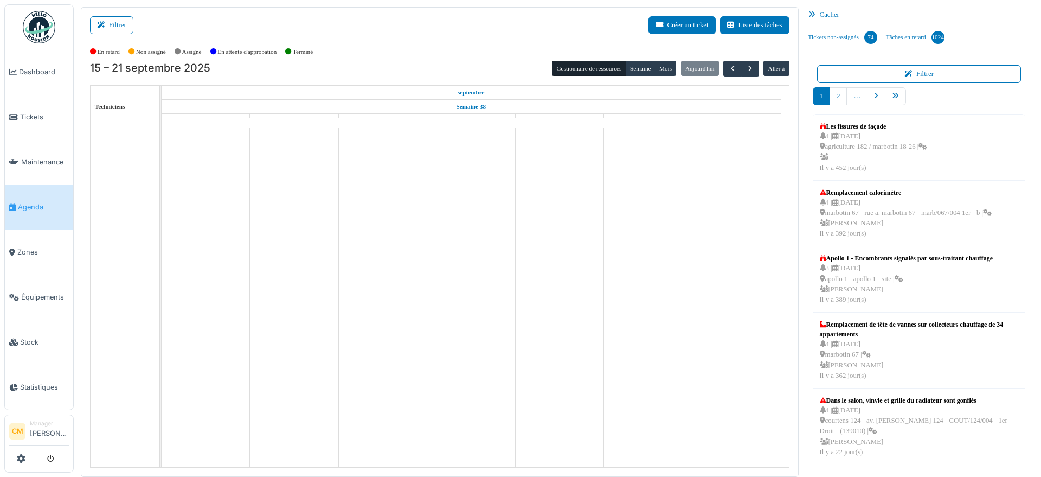
click at [120, 23] on button "Filtrer" at bounding box center [111, 25] width 43 height 18
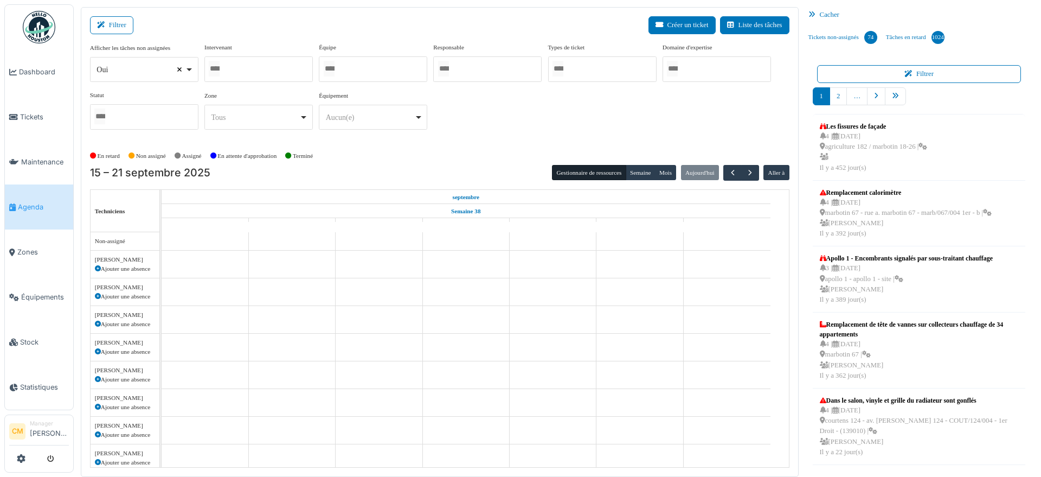
select select
click at [214, 66] on input "Tous" at bounding box center [214, 69] width 11 height 16
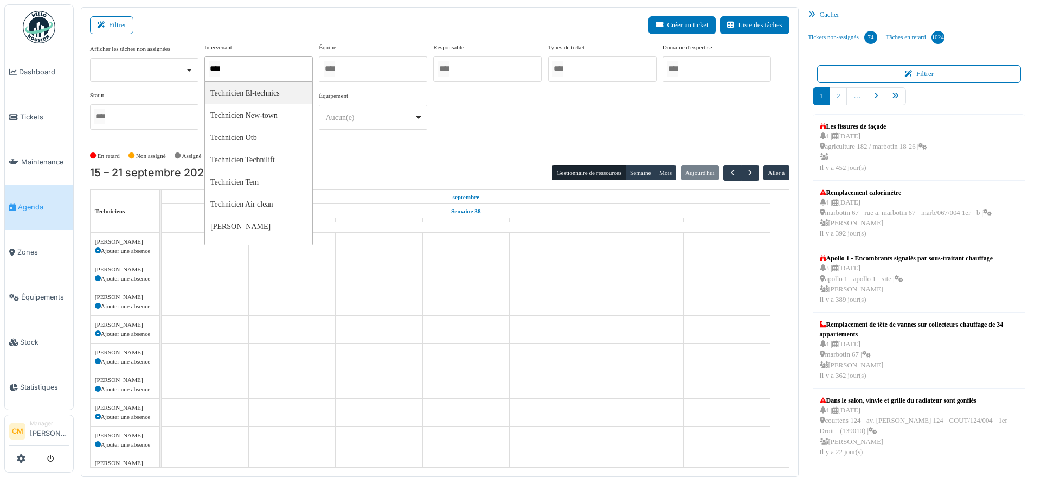
type input "*****"
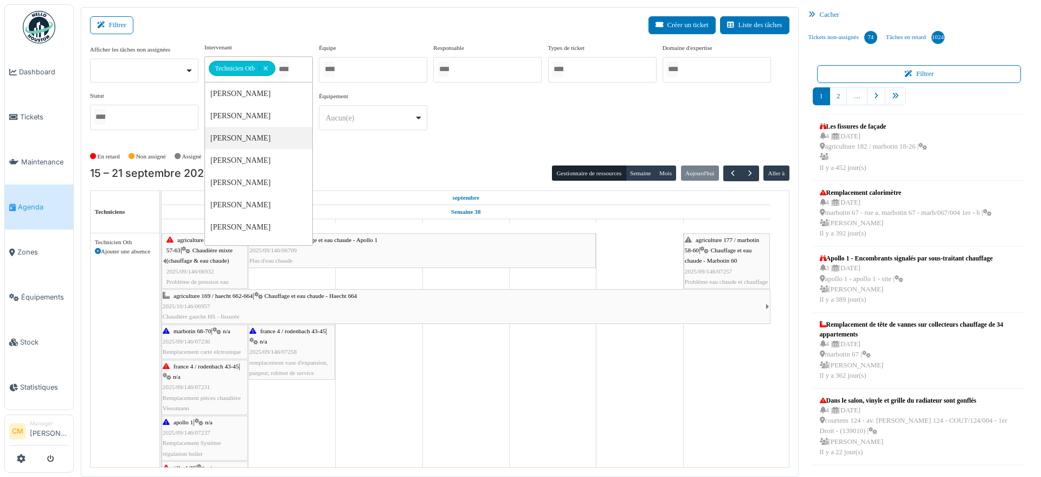
scroll to position [44, 0]
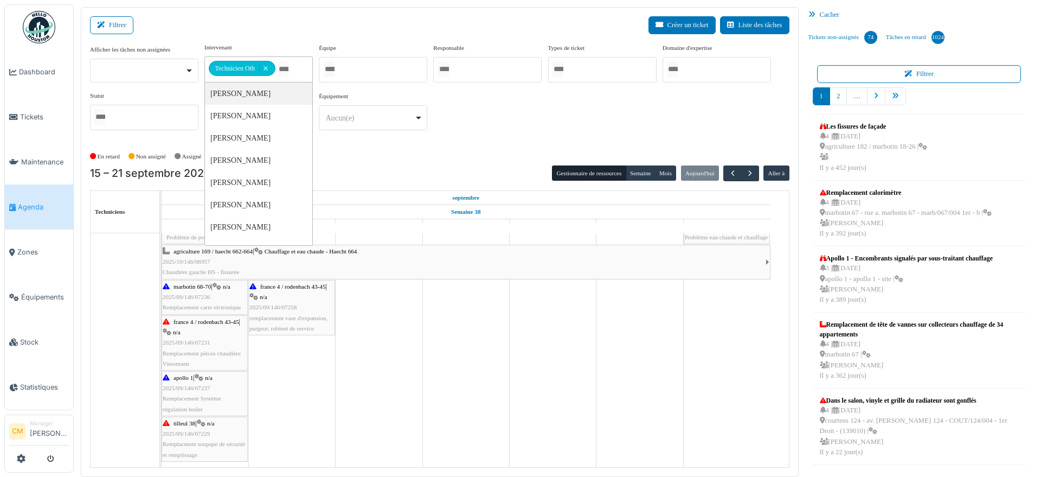
click at [524, 116] on div "**********" at bounding box center [439, 91] width 699 height 96
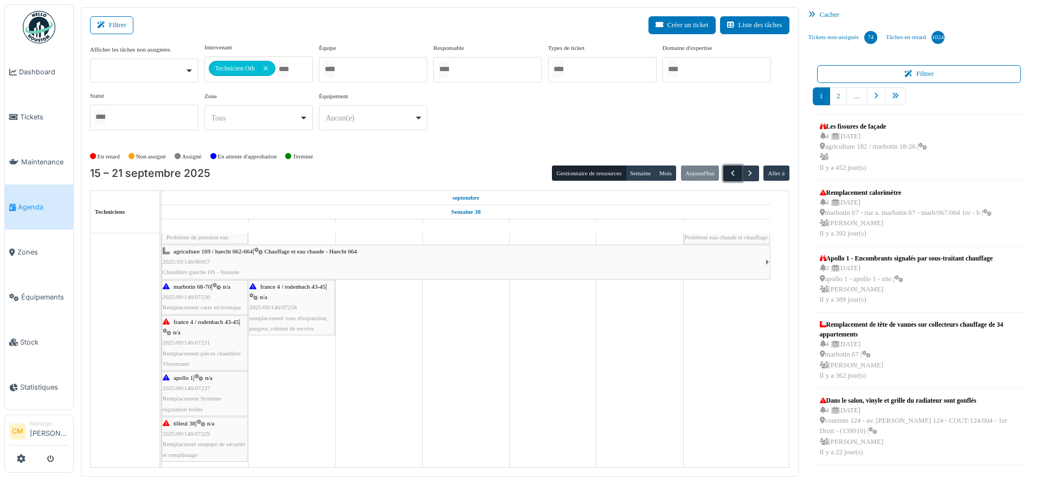
click at [728, 176] on span "button" at bounding box center [732, 173] width 9 height 9
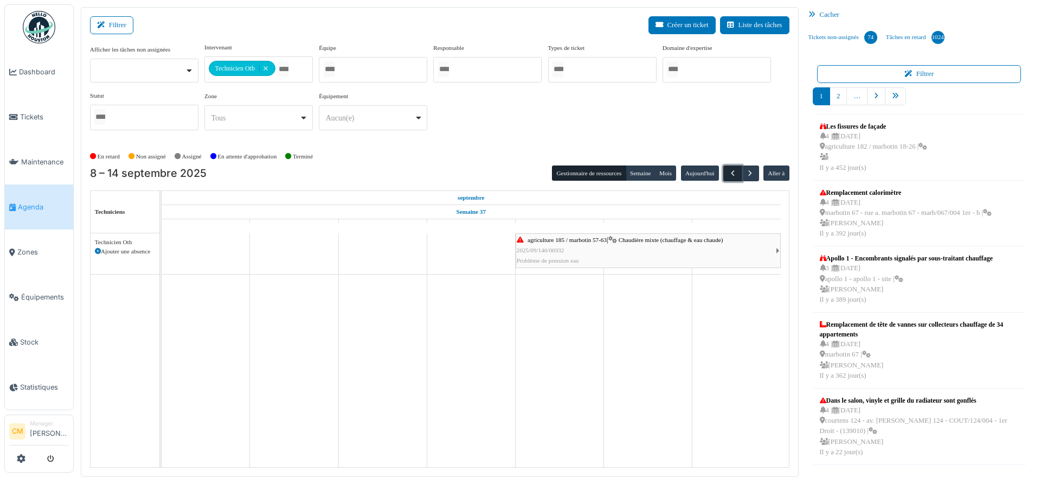
scroll to position [0, 0]
